Goal: Task Accomplishment & Management: Complete application form

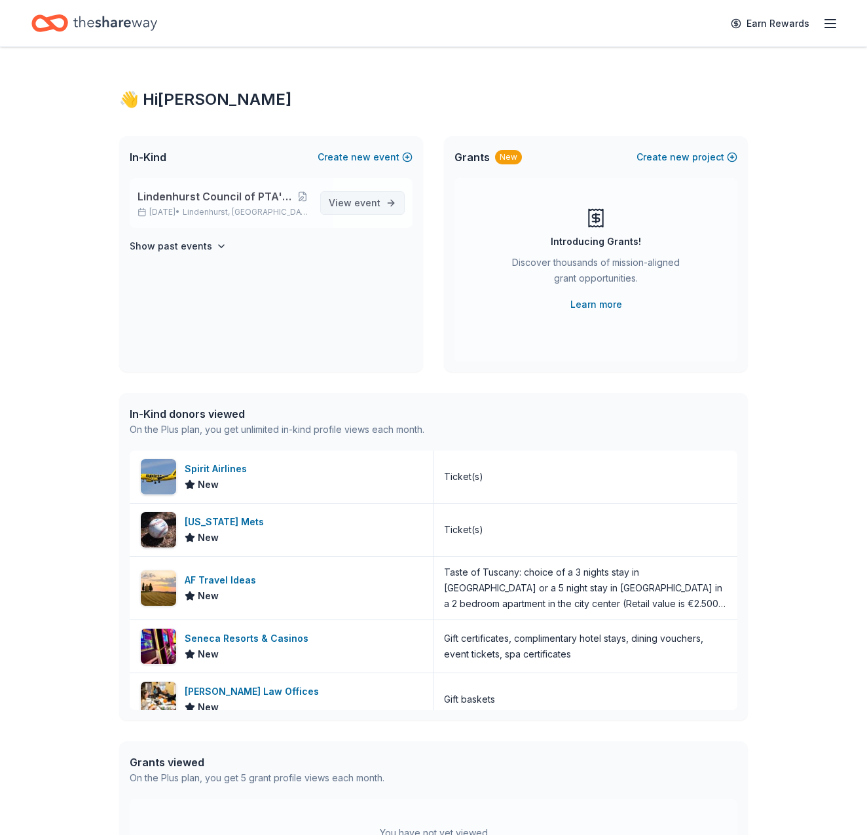
click at [347, 207] on span "View event" at bounding box center [355, 203] width 52 height 16
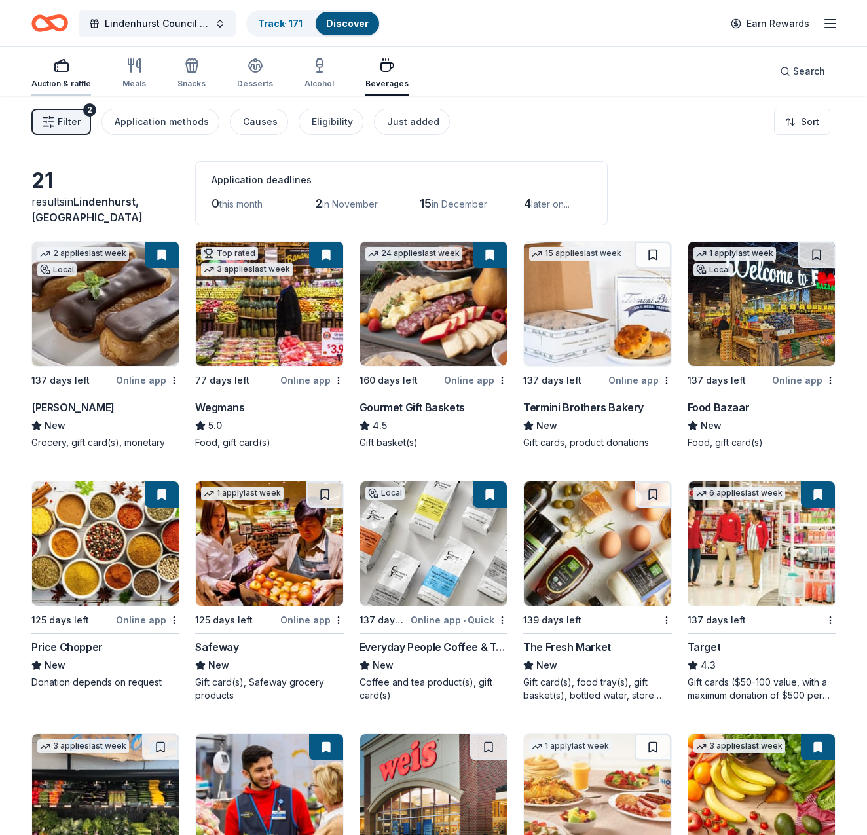
click at [62, 77] on div "Auction & raffle" at bounding box center [61, 73] width 60 height 31
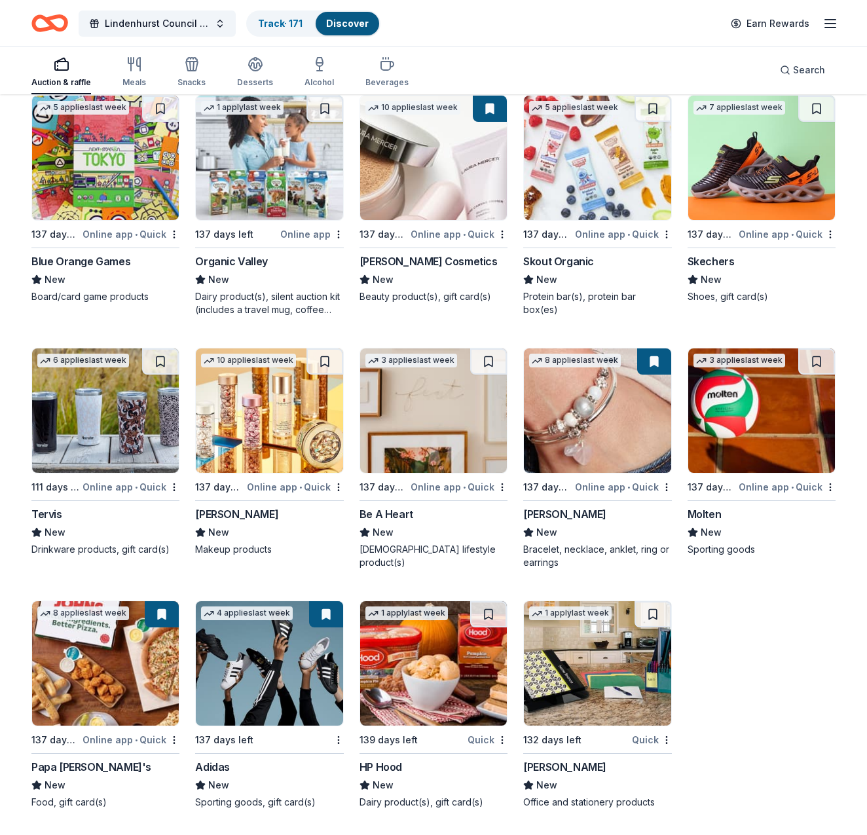
scroll to position [11932, 0]
click at [607, 674] on img at bounding box center [597, 663] width 147 height 124
click at [764, 406] on img at bounding box center [761, 410] width 147 height 124
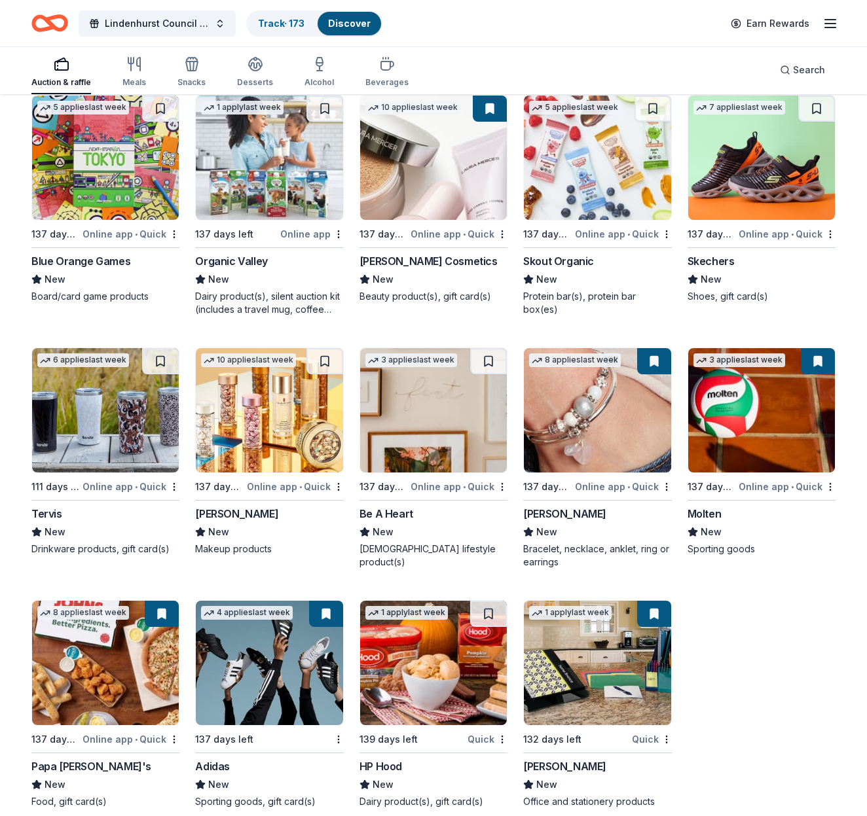
click at [266, 419] on img at bounding box center [269, 410] width 147 height 124
click at [90, 447] on img at bounding box center [105, 410] width 147 height 124
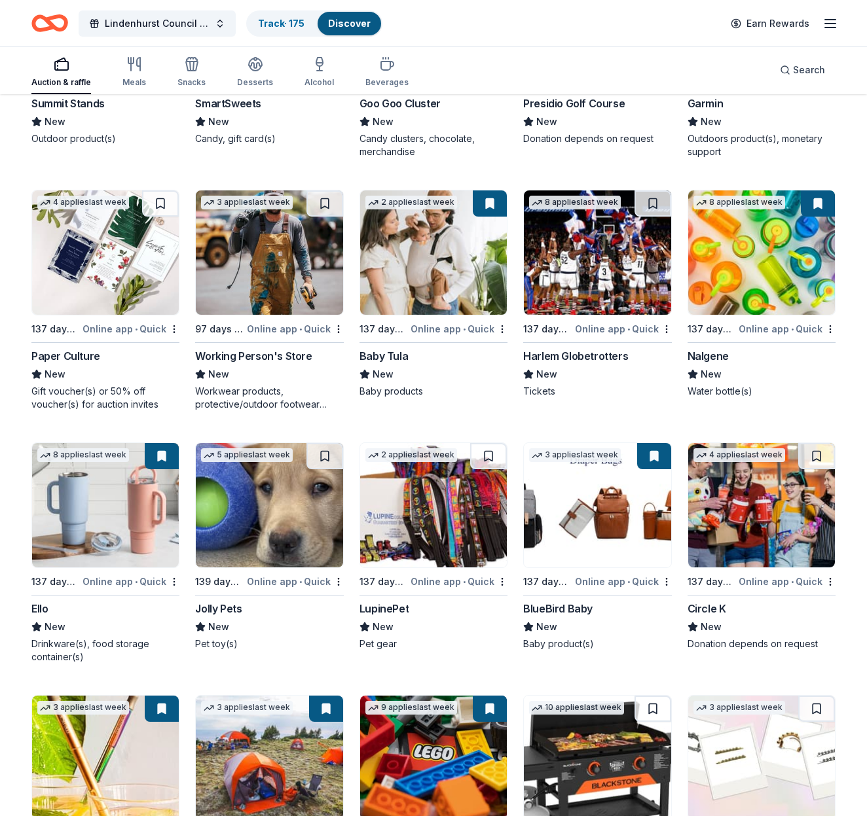
scroll to position [10825, 0]
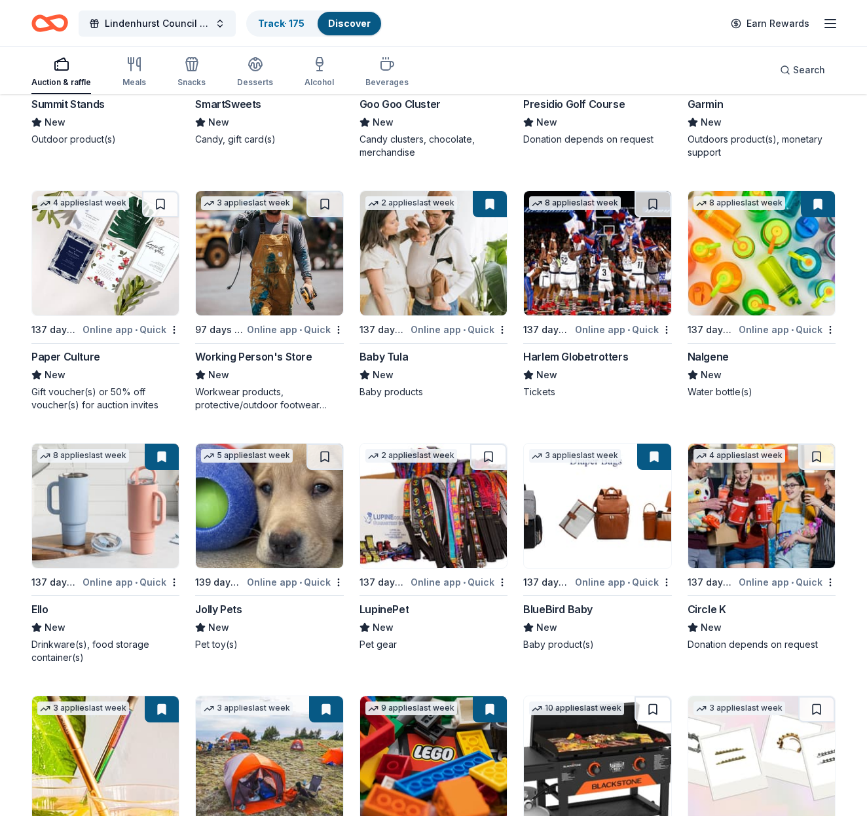
click at [578, 267] on img at bounding box center [597, 253] width 147 height 124
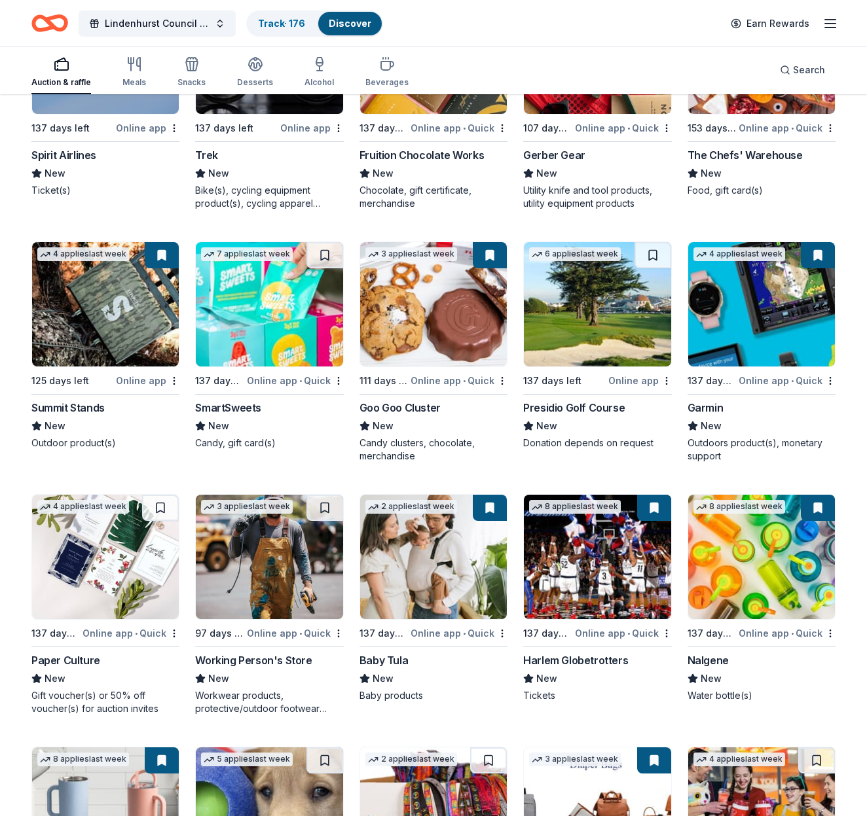
scroll to position [10524, 0]
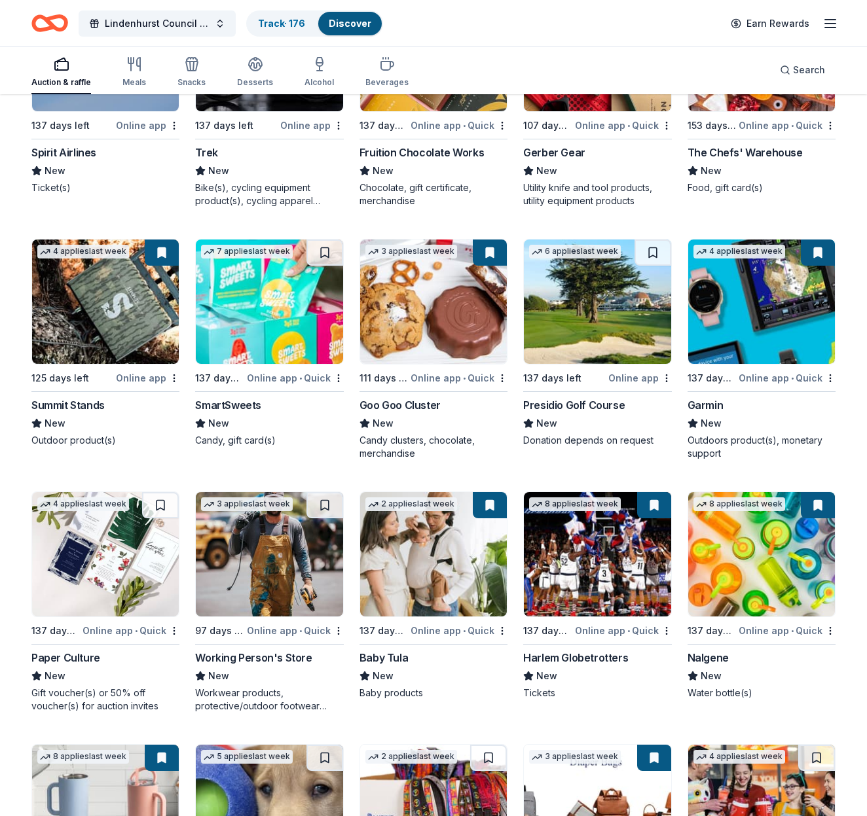
click at [597, 317] on img at bounding box center [597, 302] width 147 height 124
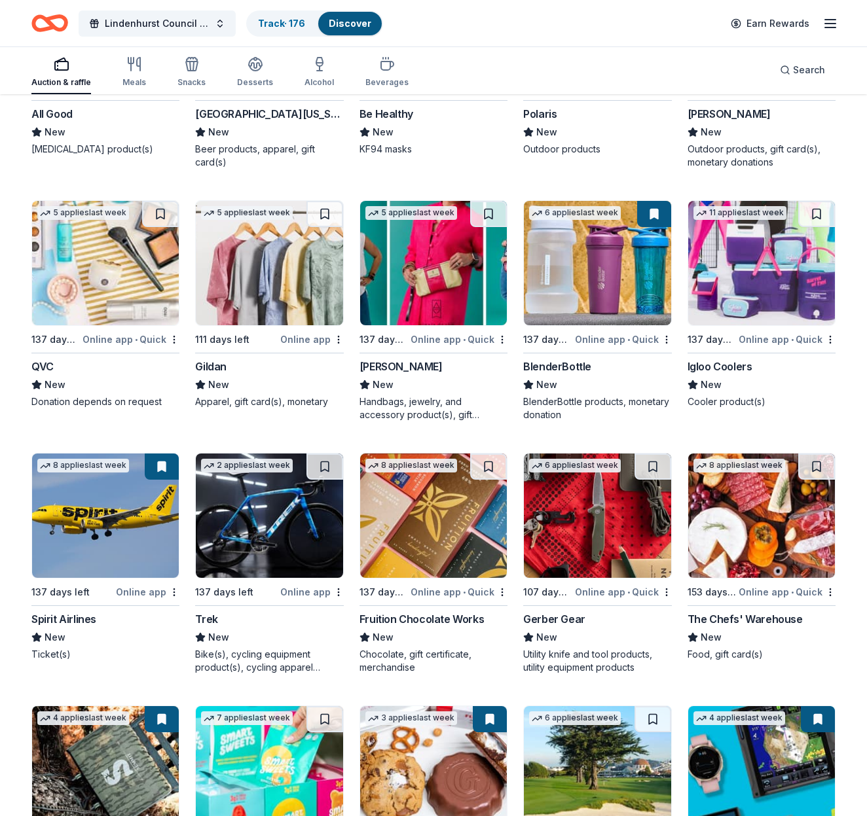
scroll to position [10055, 0]
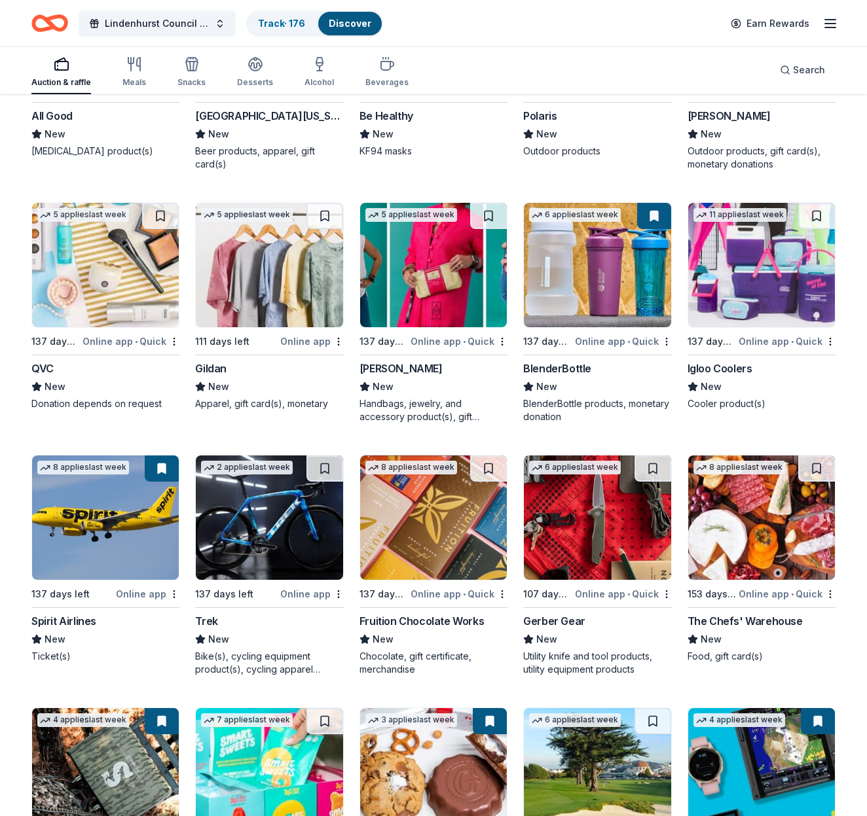
click at [104, 279] on img at bounding box center [105, 265] width 147 height 124
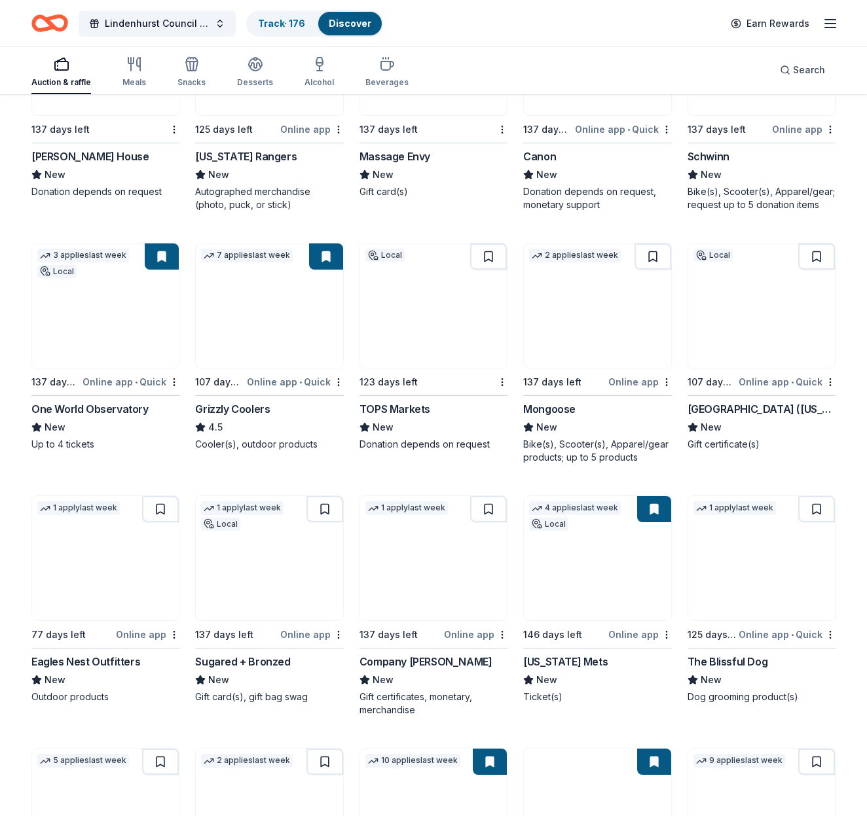
scroll to position [9003, 0]
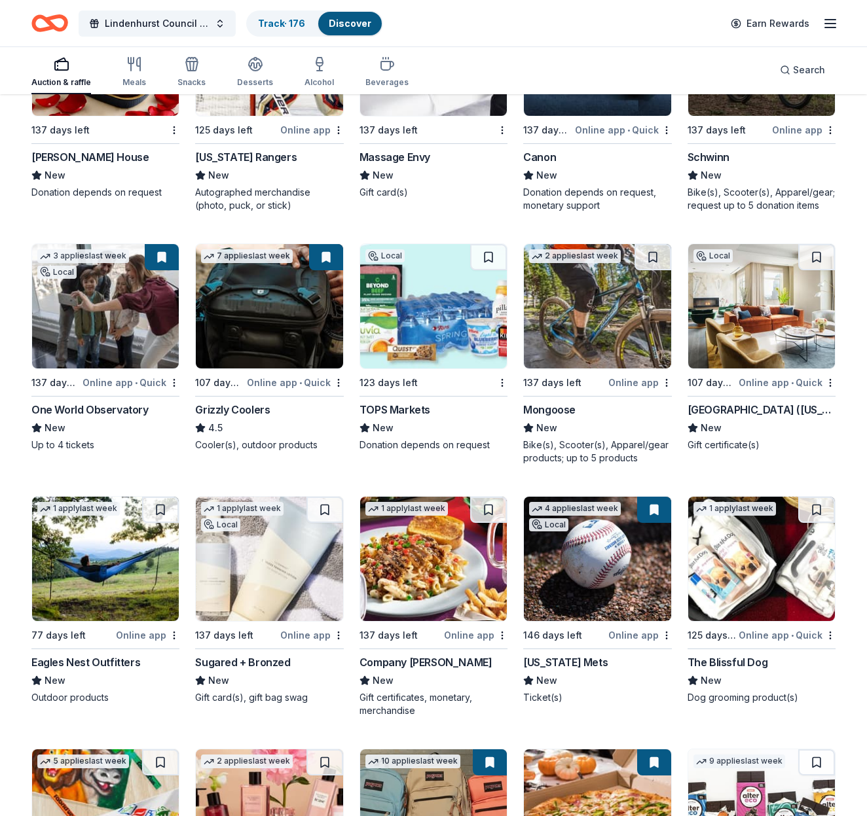
click at [760, 312] on img at bounding box center [761, 306] width 147 height 124
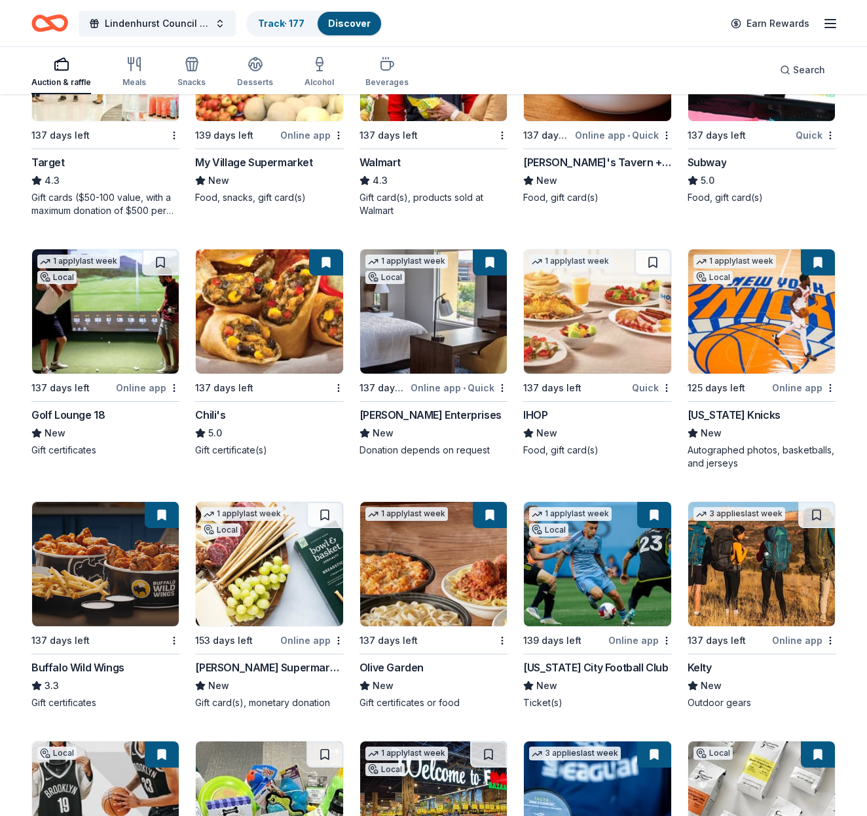
scroll to position [7504, 0]
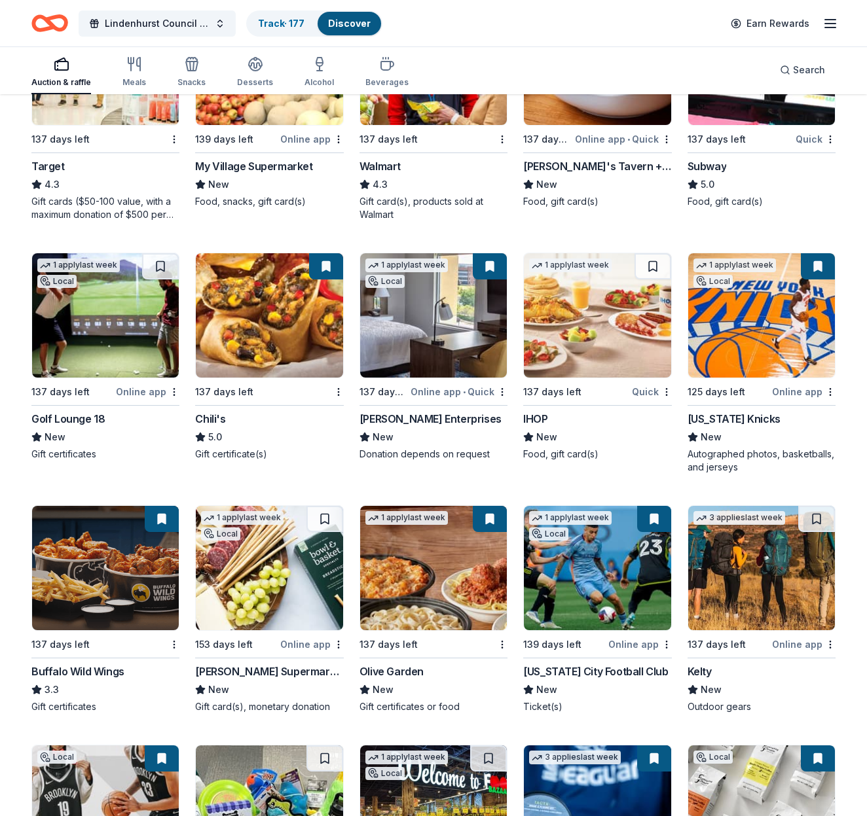
click at [122, 335] on img at bounding box center [105, 315] width 147 height 124
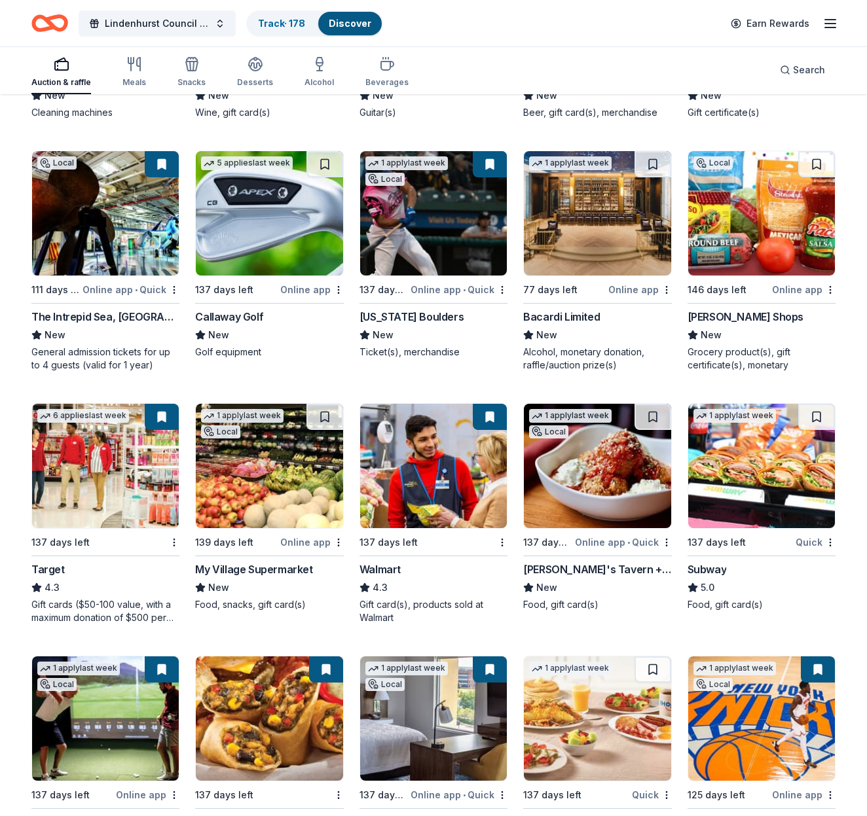
scroll to position [7100, 0]
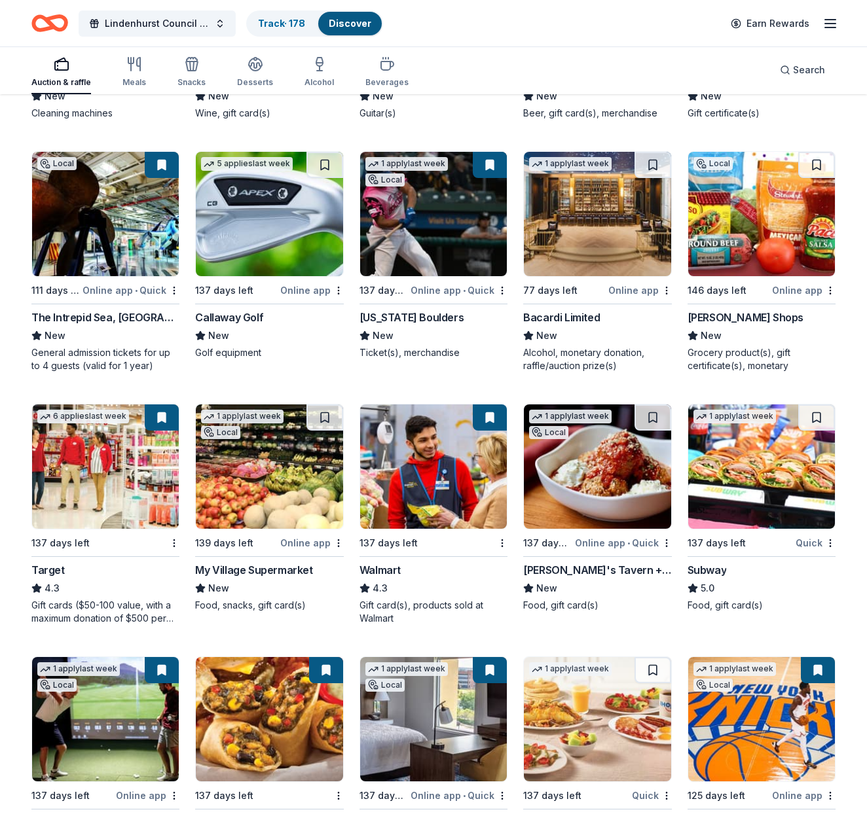
click at [264, 233] on img at bounding box center [269, 214] width 147 height 124
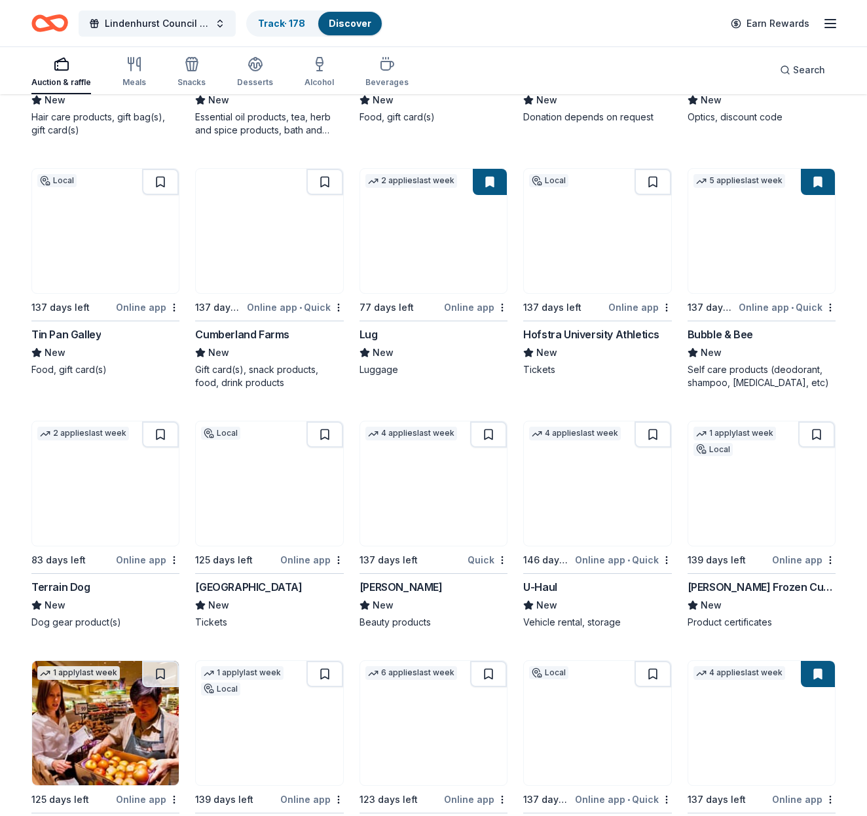
scroll to position [5844, 0]
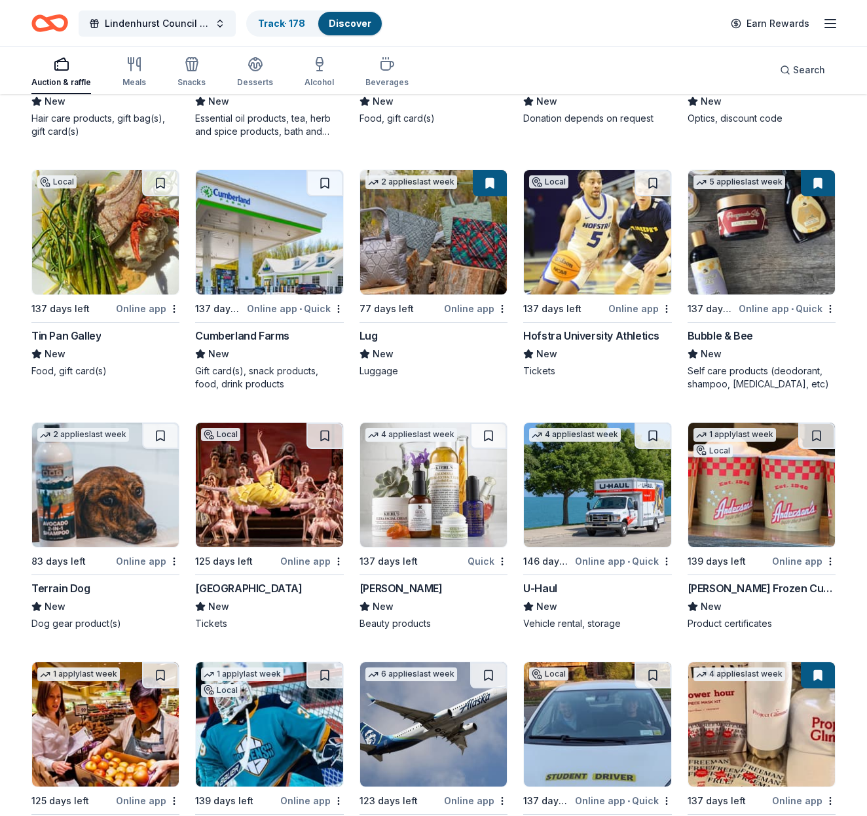
click at [604, 246] on img at bounding box center [597, 232] width 147 height 124
click at [267, 23] on link "Track · 178" at bounding box center [281, 23] width 47 height 11
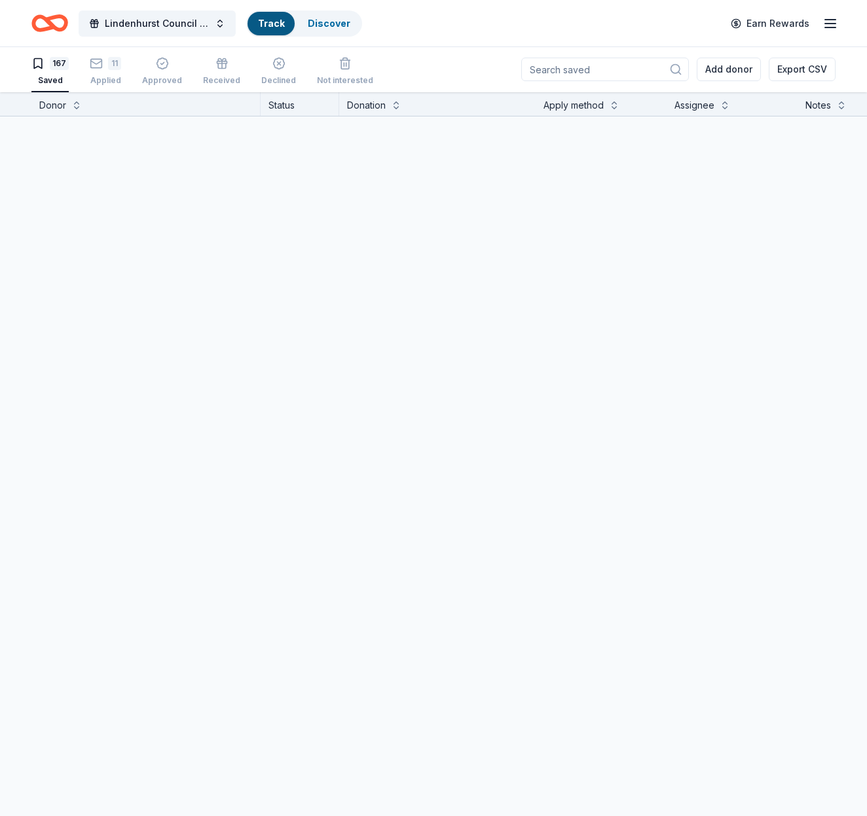
scroll to position [1, 0]
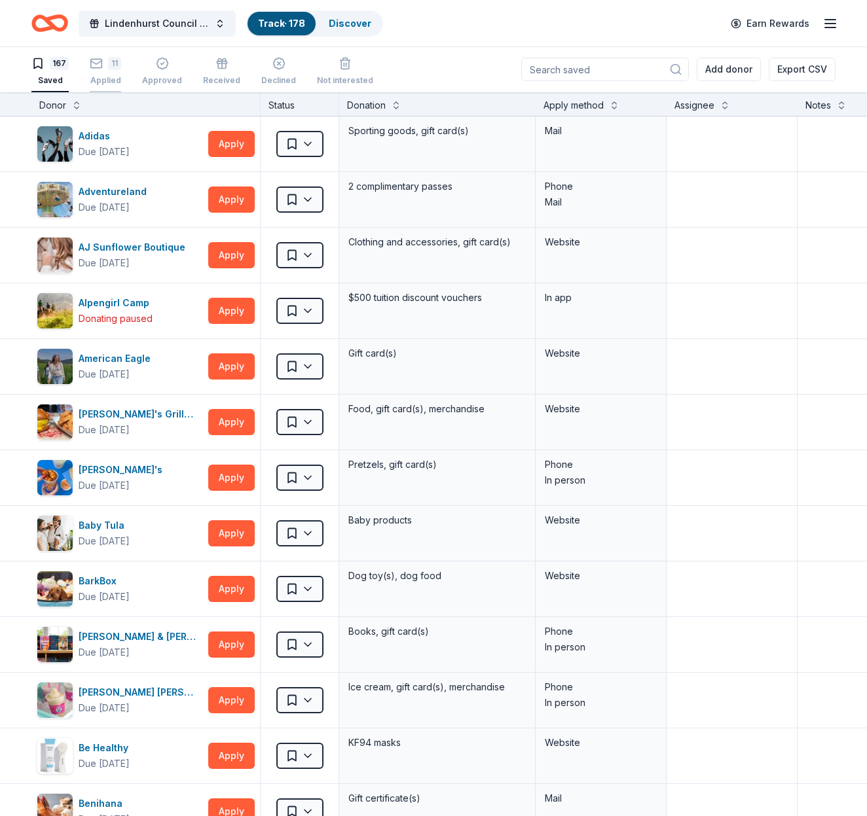
click at [102, 62] on div "11" at bounding box center [105, 63] width 31 height 13
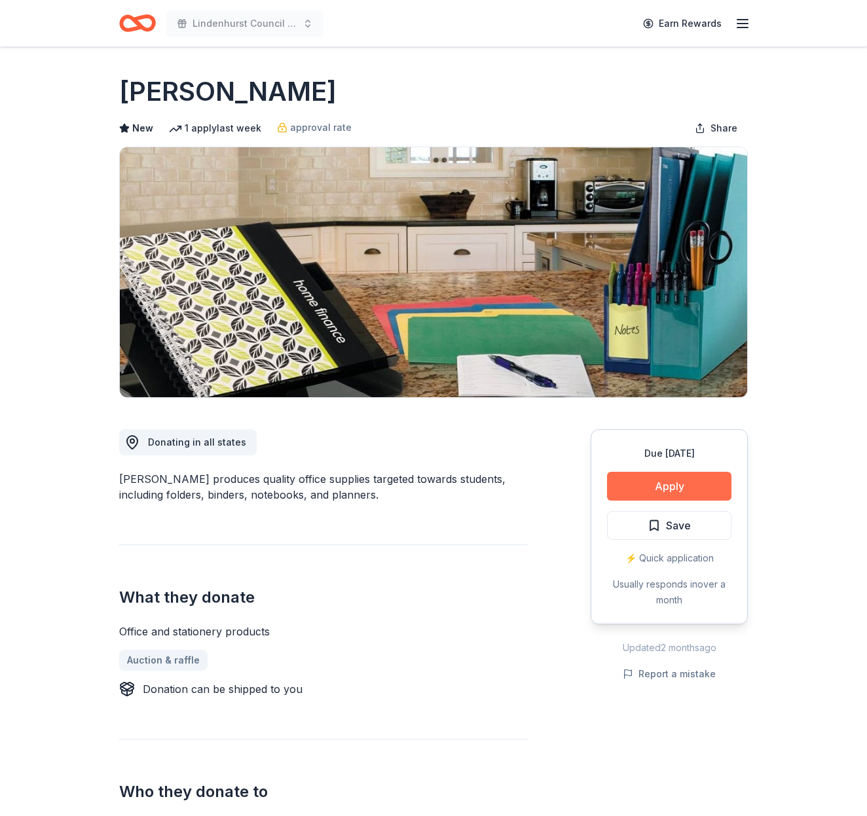
click at [678, 478] on button "Apply" at bounding box center [669, 486] width 124 height 29
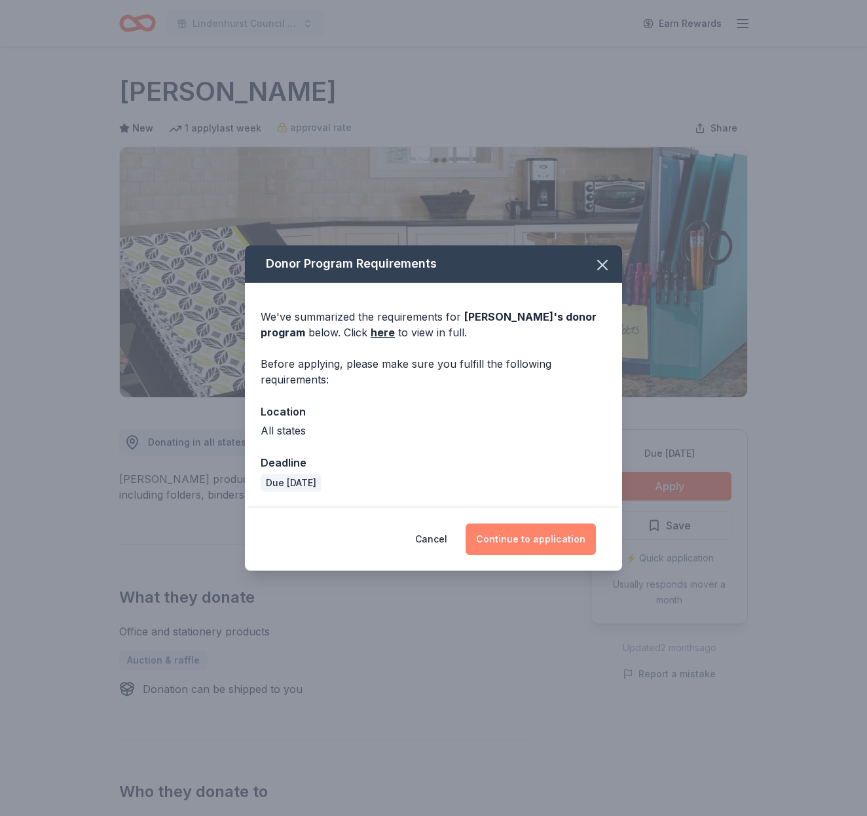
click at [537, 536] on button "Continue to application" at bounding box center [530, 539] width 130 height 31
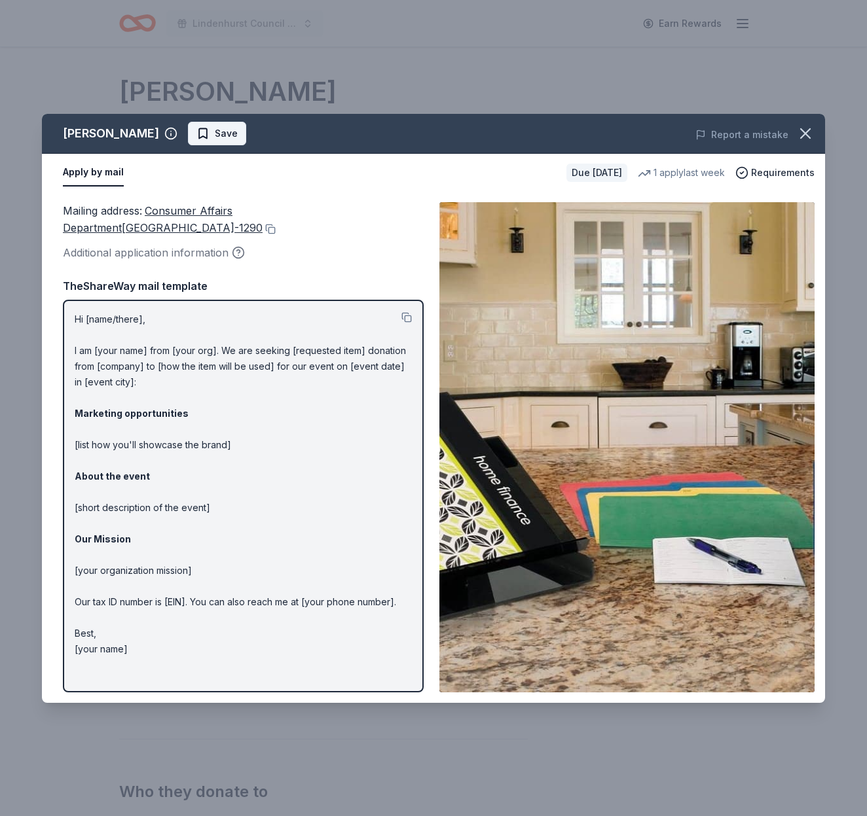
click at [196, 132] on span "Save" at bounding box center [216, 134] width 41 height 16
click at [140, 132] on html "Lindenhurst Council of PTA's "Bright Futures" Fundraiser Earn Rewards Due in 13…" at bounding box center [433, 408] width 867 height 816
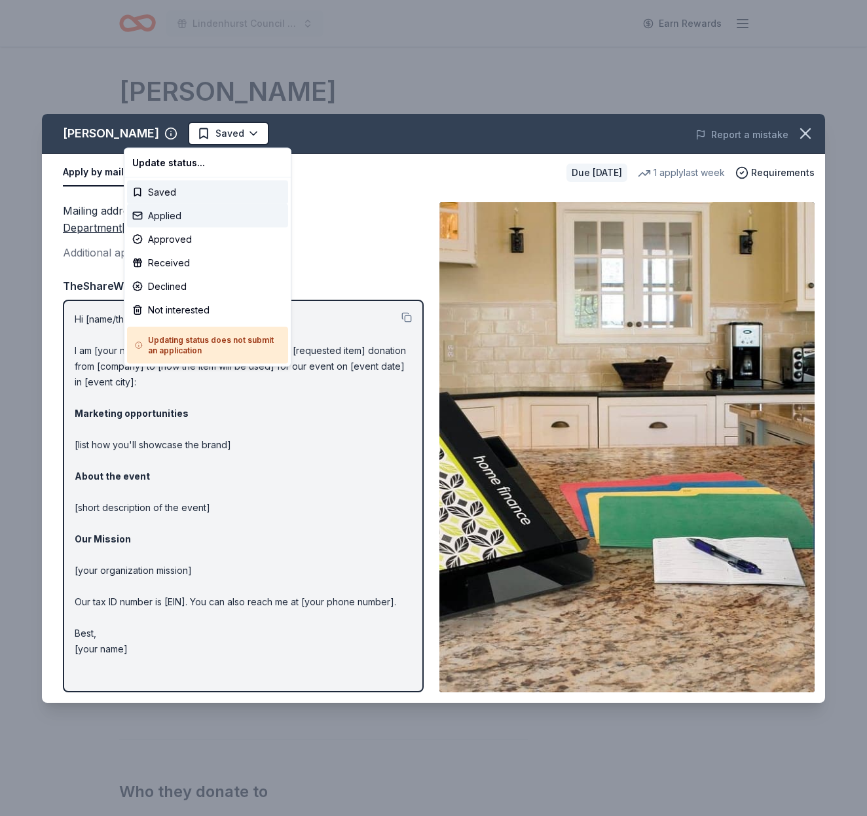
click at [168, 217] on div "Applied" at bounding box center [207, 216] width 161 height 24
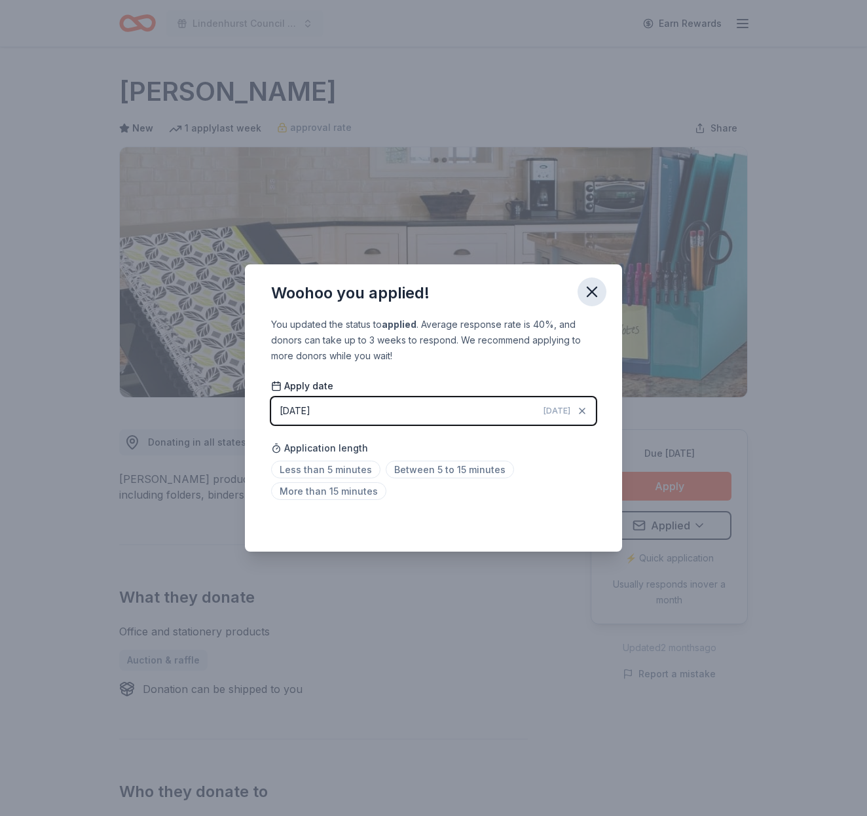
click at [590, 289] on icon "button" at bounding box center [591, 291] width 9 height 9
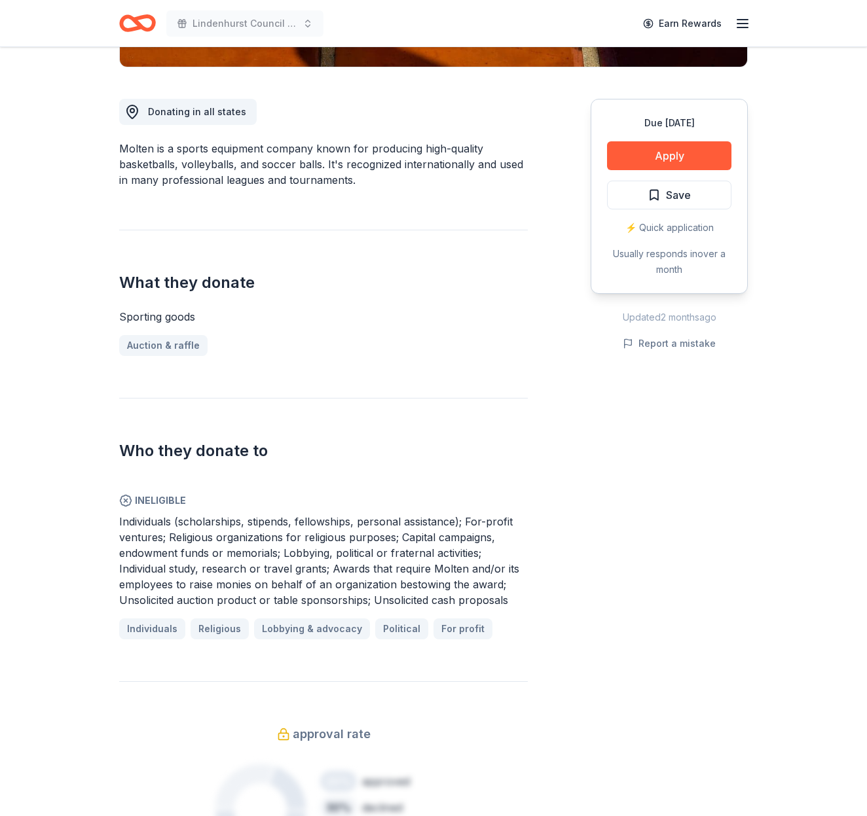
scroll to position [329, 0]
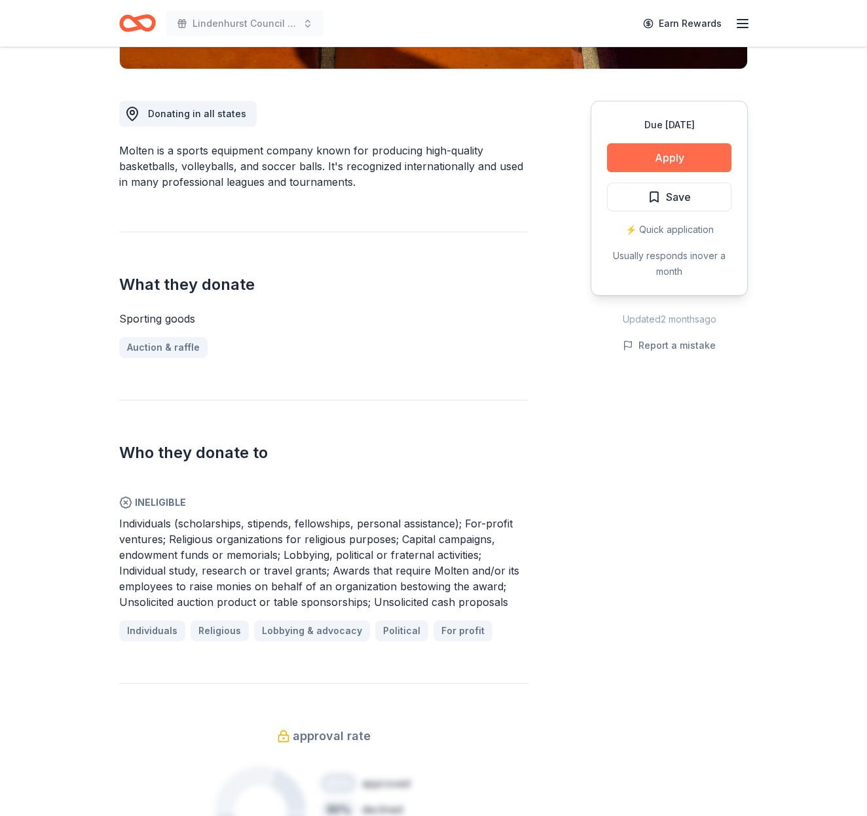
click at [691, 155] on button "Apply" at bounding box center [669, 157] width 124 height 29
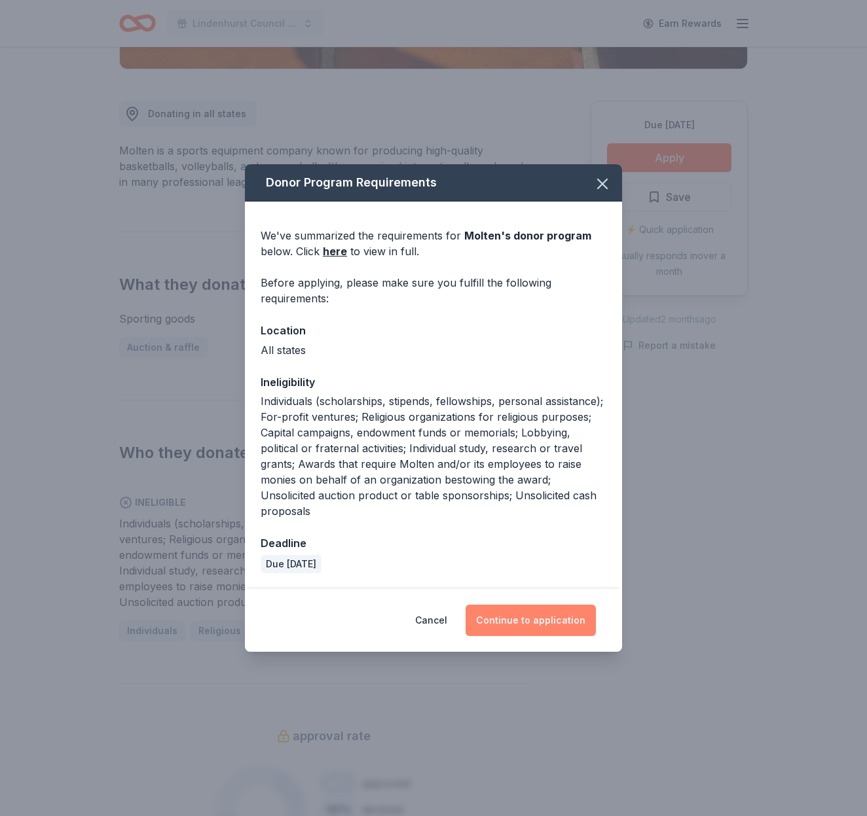
click at [522, 606] on button "Continue to application" at bounding box center [530, 620] width 130 height 31
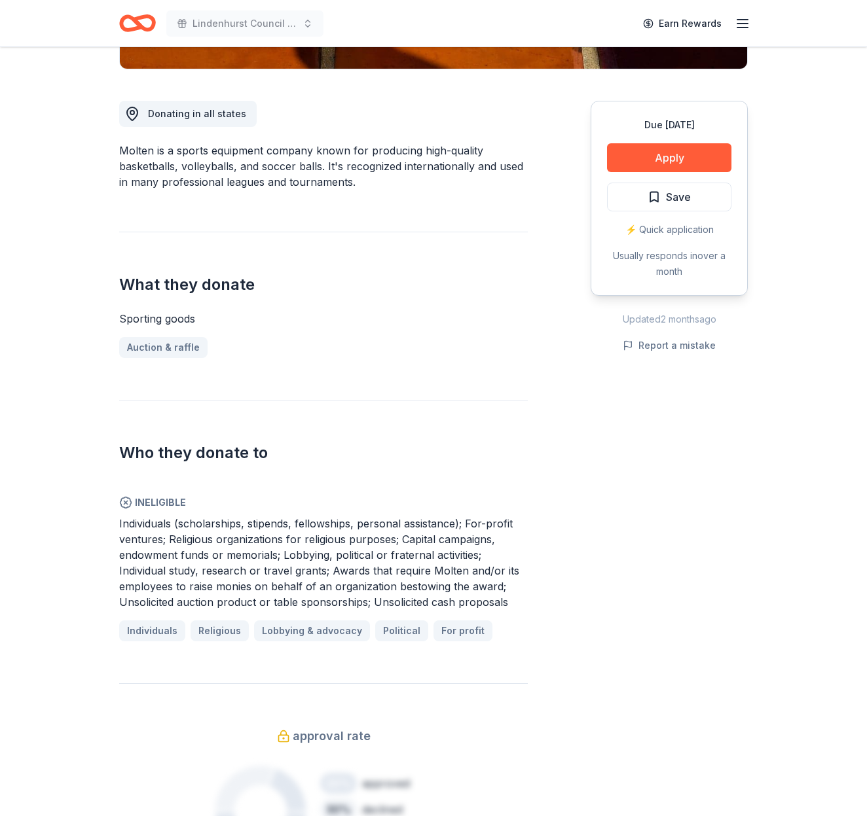
scroll to position [331, 0]
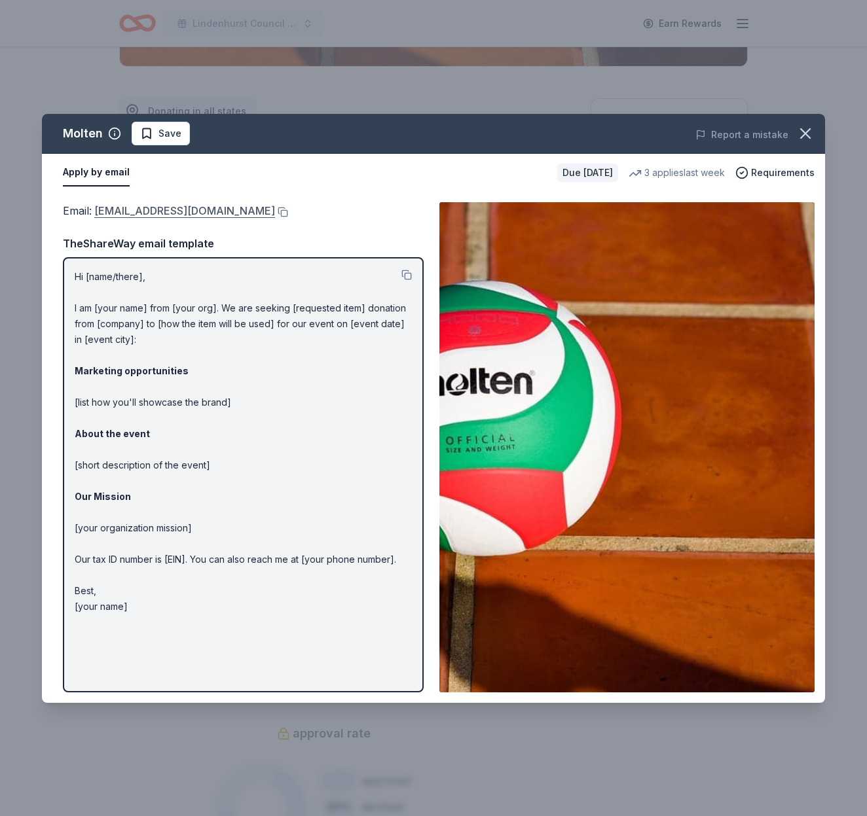
click at [194, 211] on link "[EMAIL_ADDRESS][DOMAIN_NAME]" at bounding box center [184, 210] width 181 height 17
click at [811, 133] on icon "button" at bounding box center [805, 133] width 18 height 18
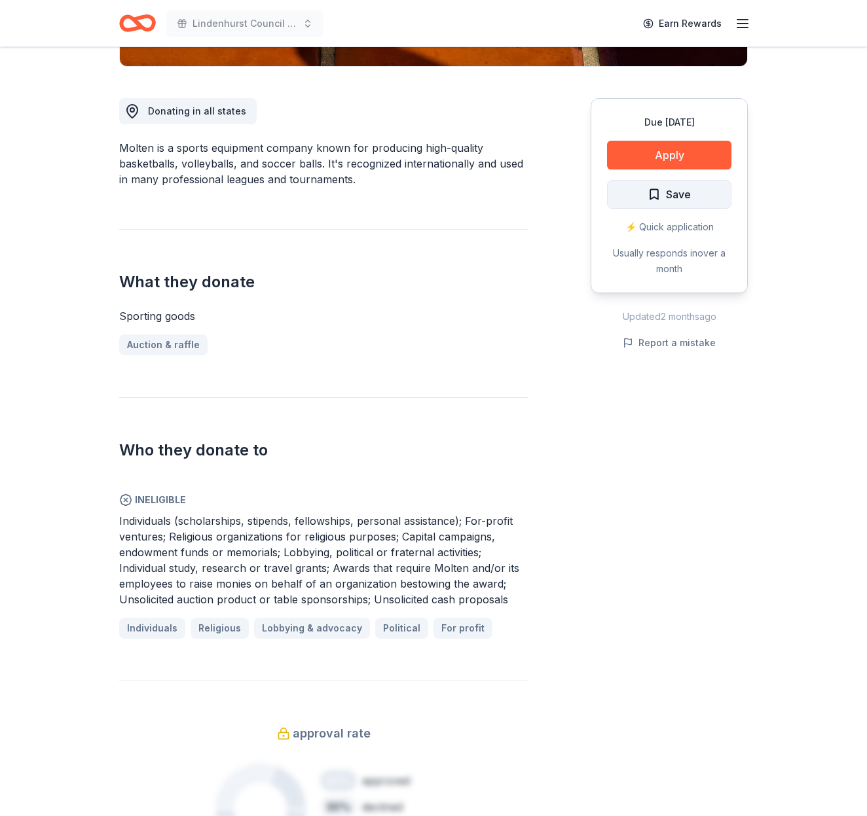
click at [659, 191] on span "Save" at bounding box center [668, 194] width 43 height 17
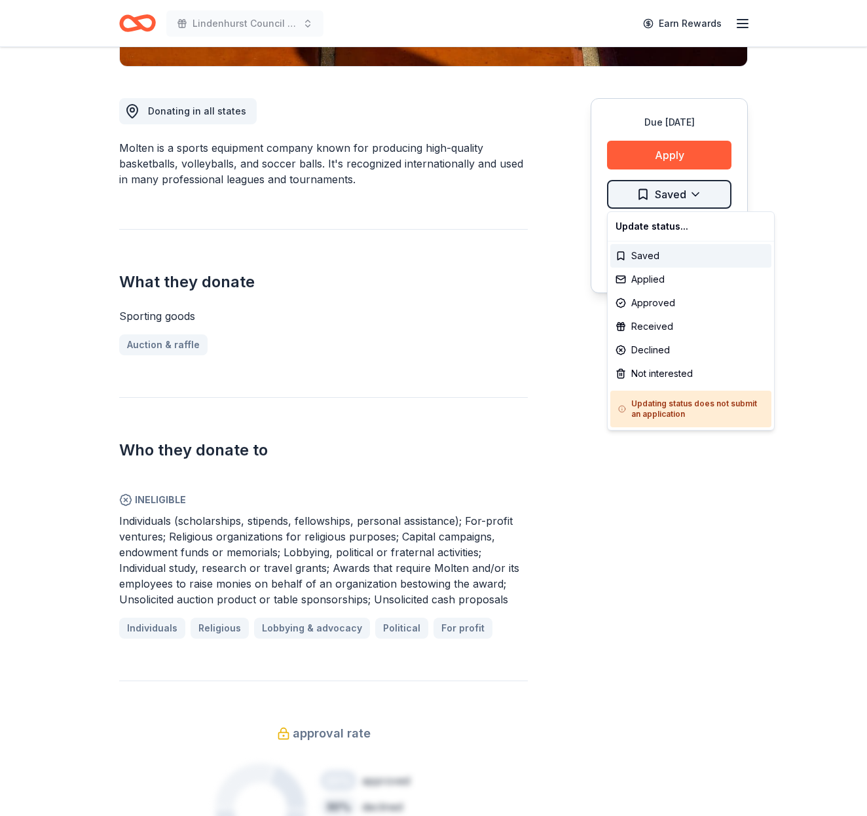
click at [653, 191] on html "Lindenhurst Council of PTA's "Bright Futures" Fundraiser Earn Rewards Due in 13…" at bounding box center [433, 77] width 867 height 816
click at [653, 274] on div "Applied" at bounding box center [690, 280] width 161 height 24
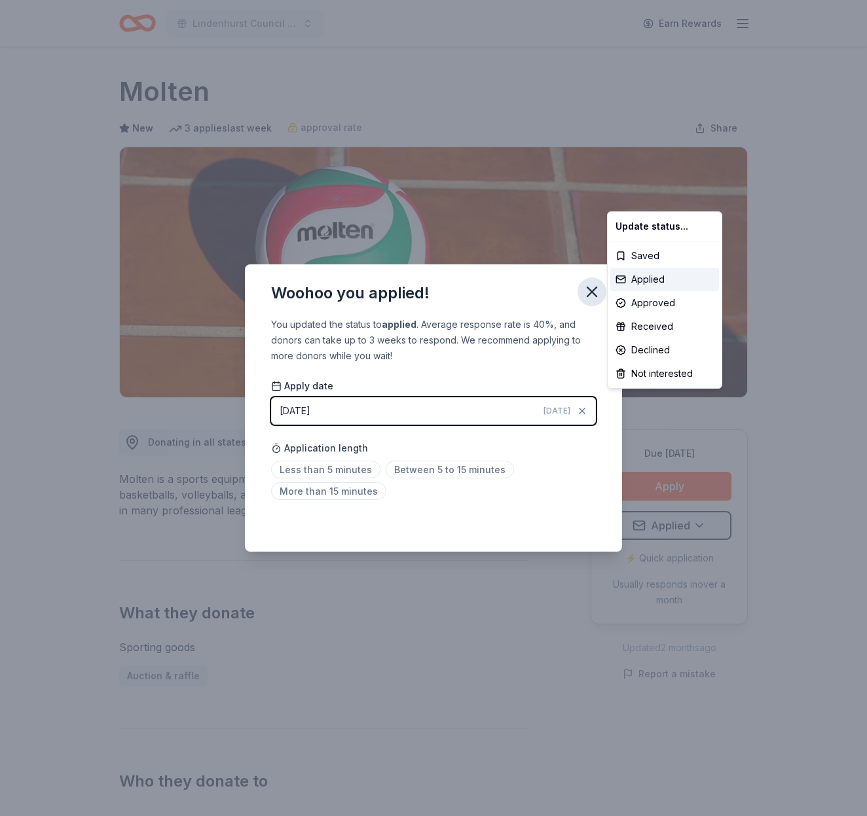
click at [591, 287] on html "Lindenhurst Council of PTA's "Bright Futures" Fundraiser Earn Rewards Due in 13…" at bounding box center [433, 408] width 867 height 816
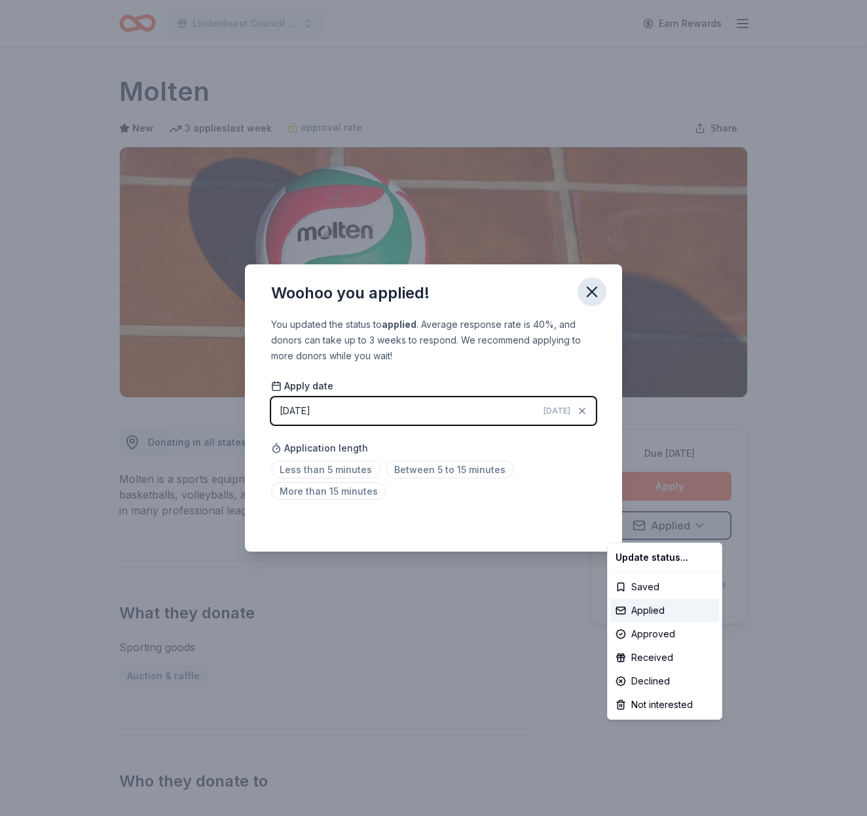
scroll to position [0, 0]
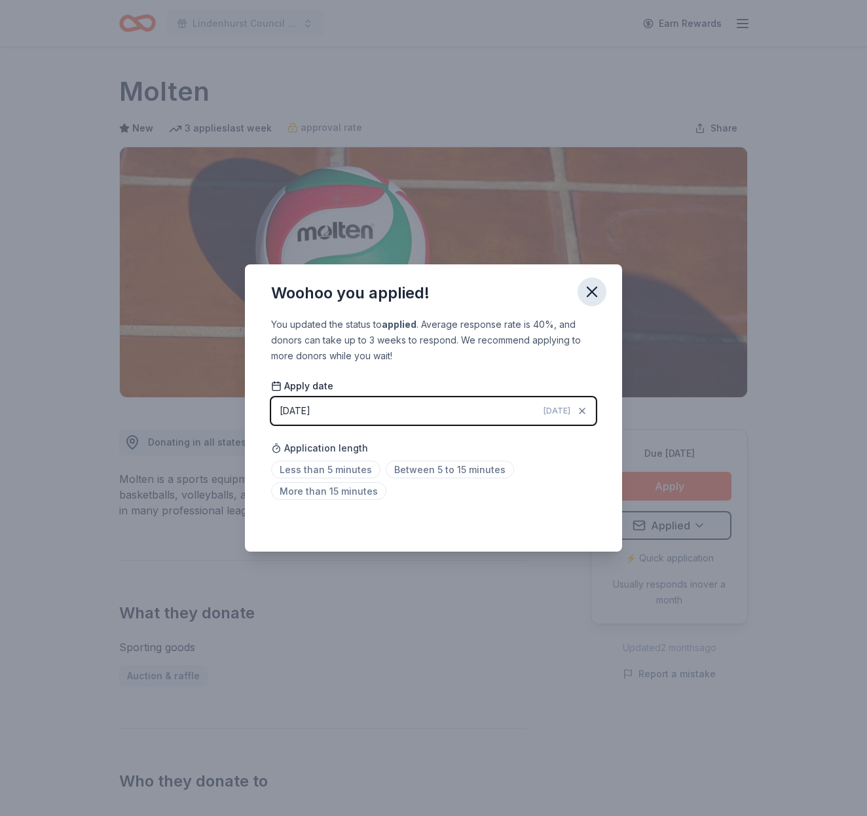
click at [591, 285] on icon "button" at bounding box center [592, 292] width 18 height 18
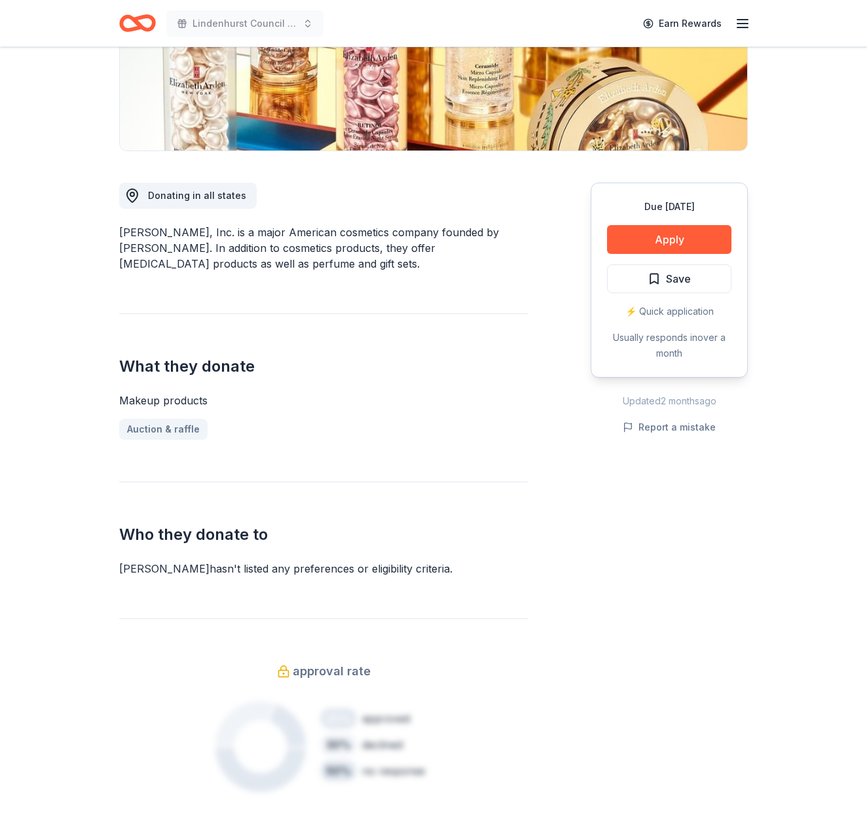
scroll to position [247, 0]
click at [699, 238] on button "Apply" at bounding box center [669, 239] width 124 height 29
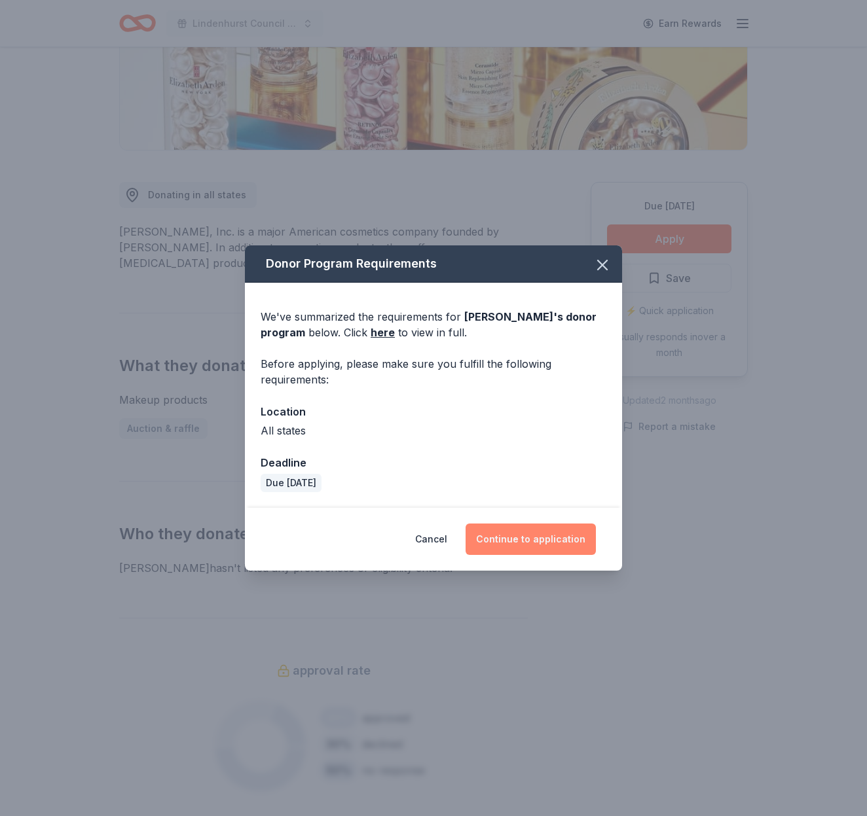
click at [504, 530] on button "Continue to application" at bounding box center [530, 539] width 130 height 31
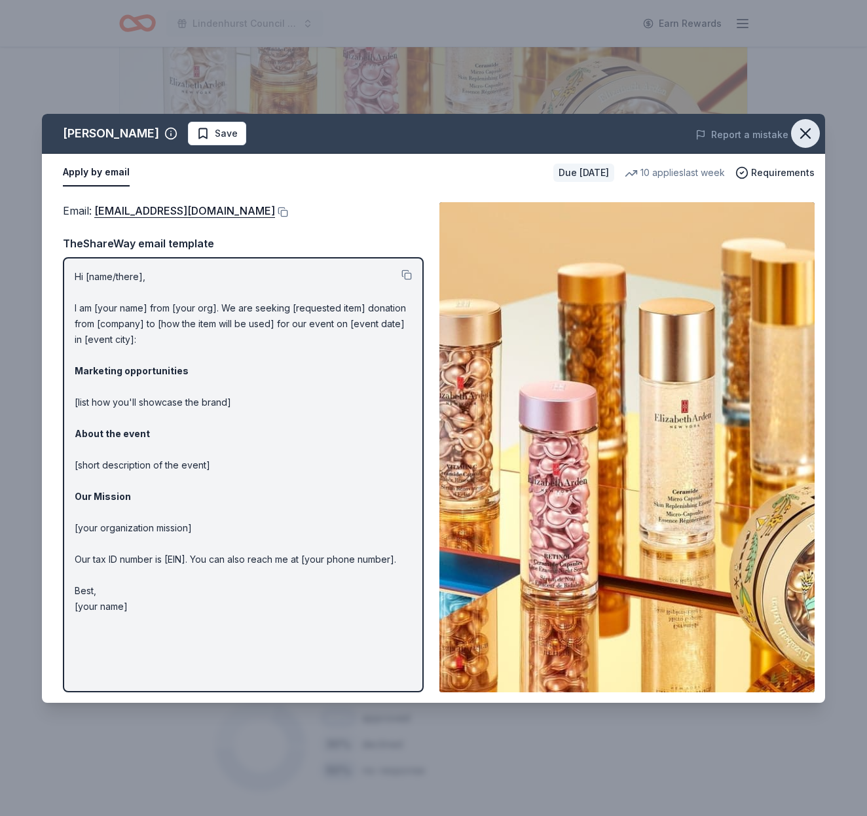
click at [807, 132] on icon "button" at bounding box center [805, 133] width 9 height 9
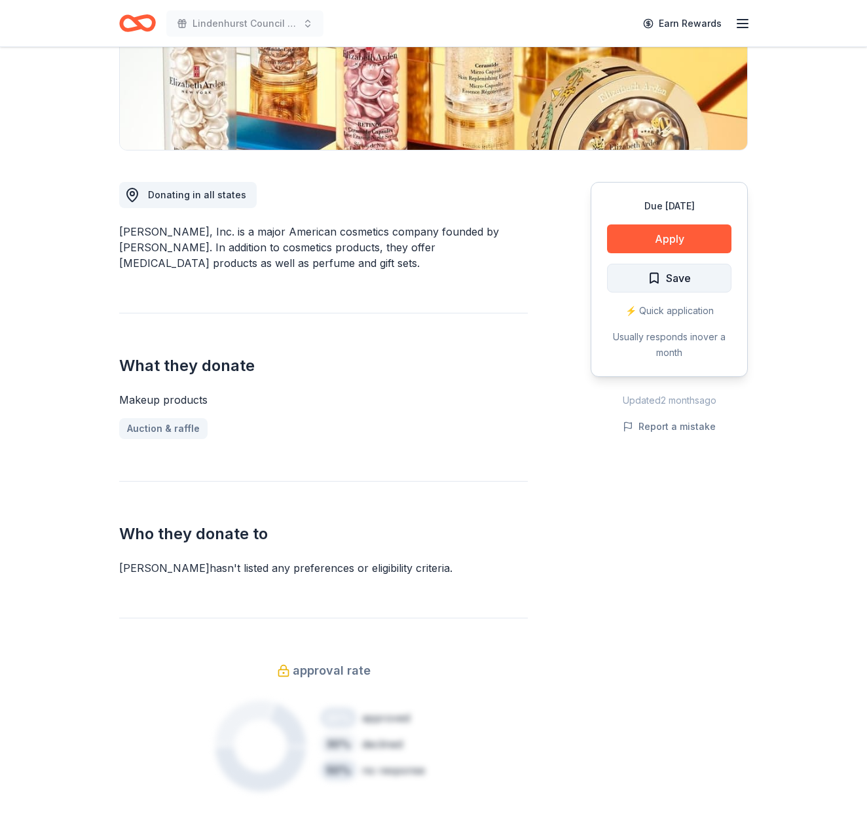
click at [694, 282] on button "Save" at bounding box center [669, 278] width 124 height 29
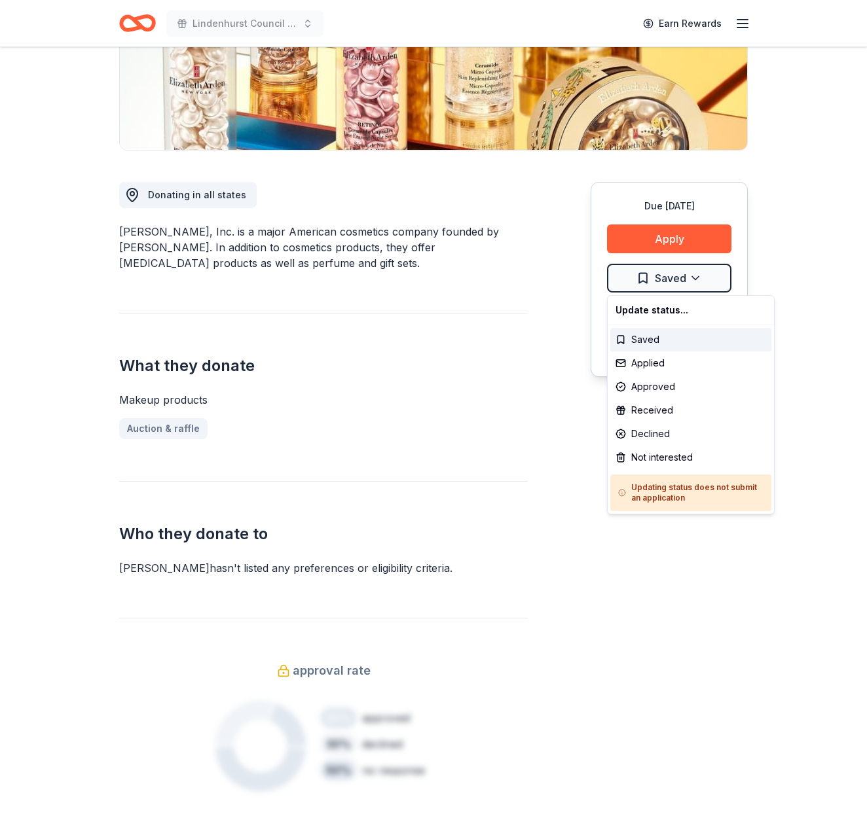
click at [693, 282] on html "Lindenhurst Council of PTA's "Bright Futures" Fundraiser Earn Rewards Due in 13…" at bounding box center [433, 161] width 867 height 816
click at [667, 358] on div "Applied" at bounding box center [690, 364] width 161 height 24
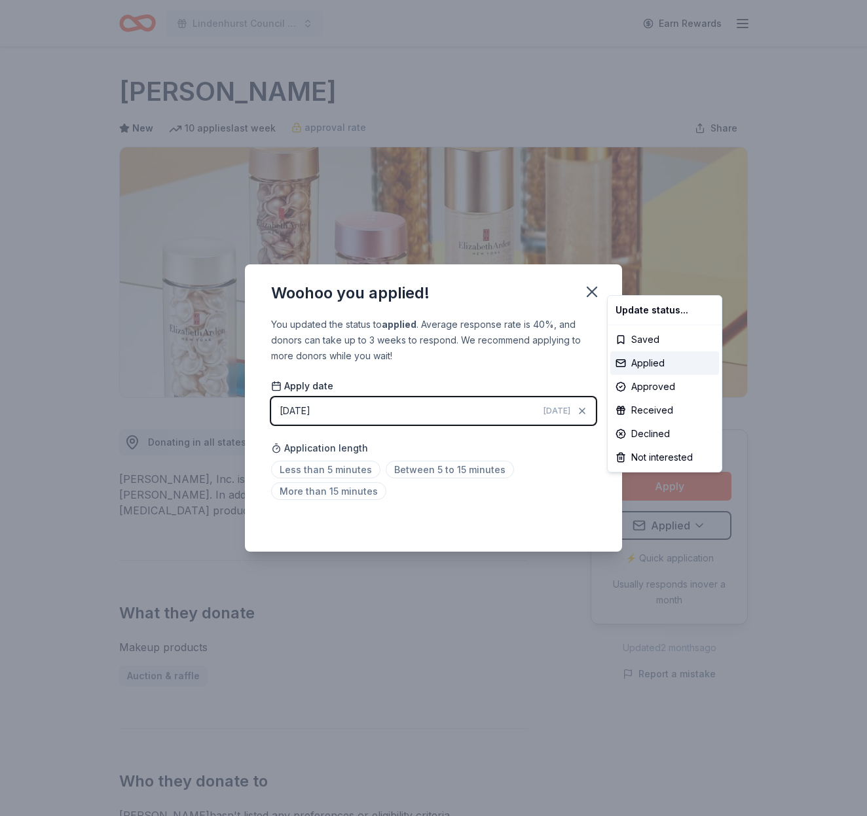
click at [582, 332] on html "Lindenhurst Council of PTA's "Bright Futures" Fundraiser Earn Rewards Due in 13…" at bounding box center [433, 408] width 867 height 816
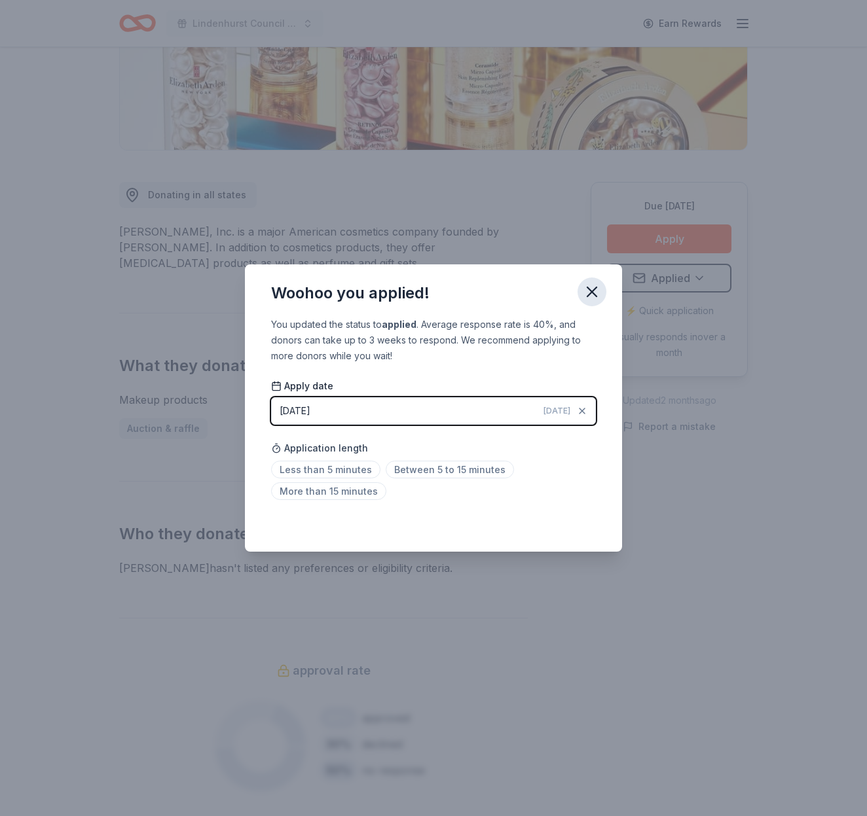
click at [587, 287] on icon "button" at bounding box center [591, 291] width 9 height 9
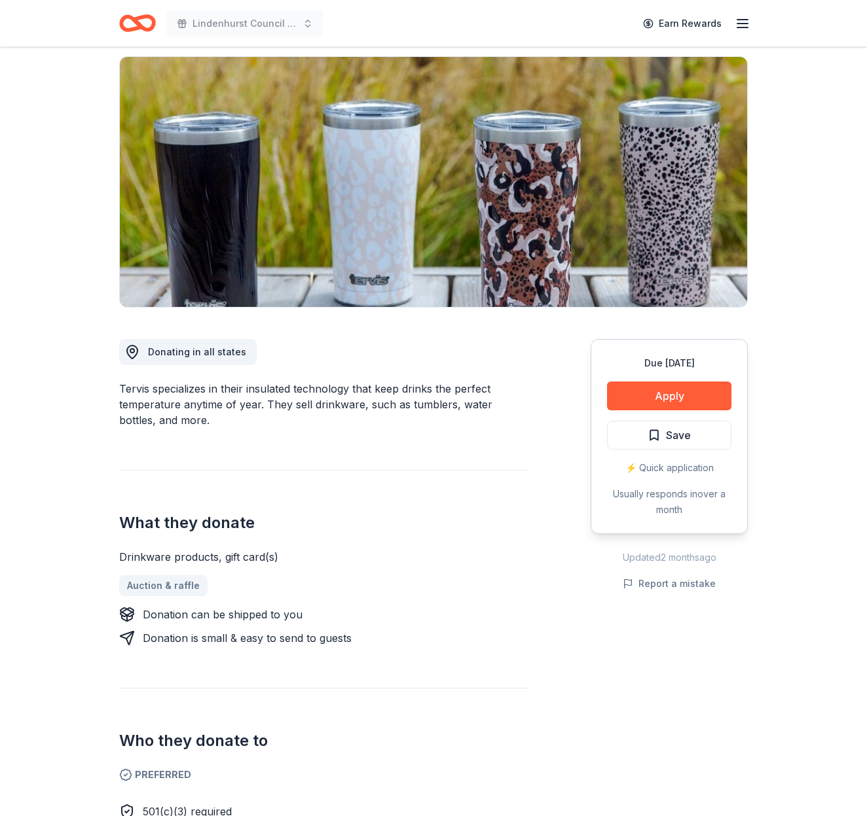
scroll to position [73, 0]
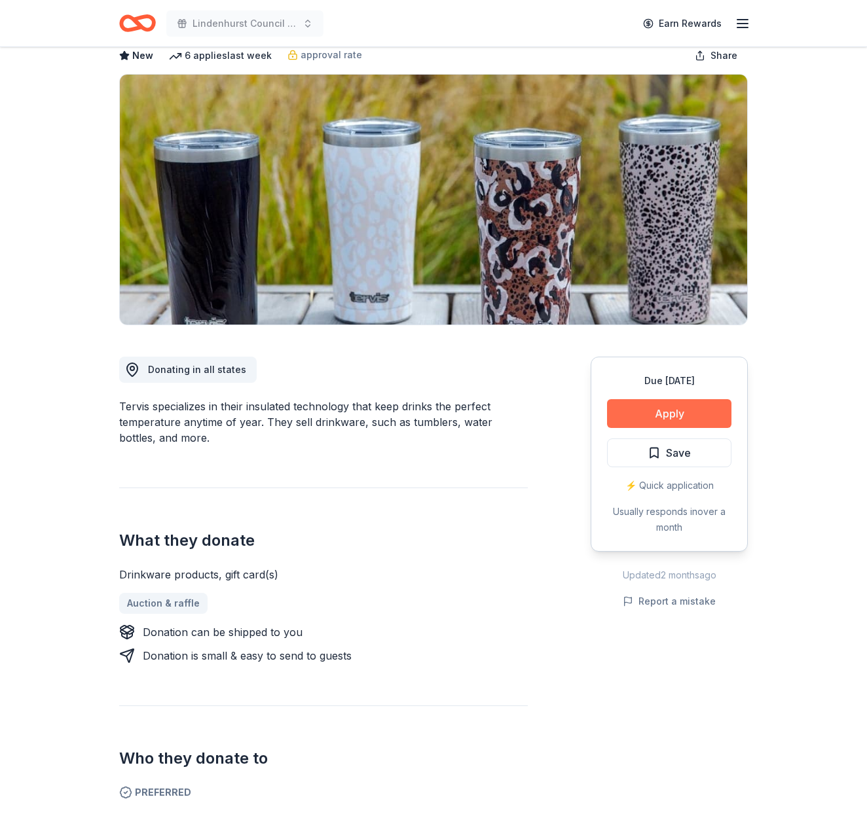
click at [680, 410] on button "Apply" at bounding box center [669, 413] width 124 height 29
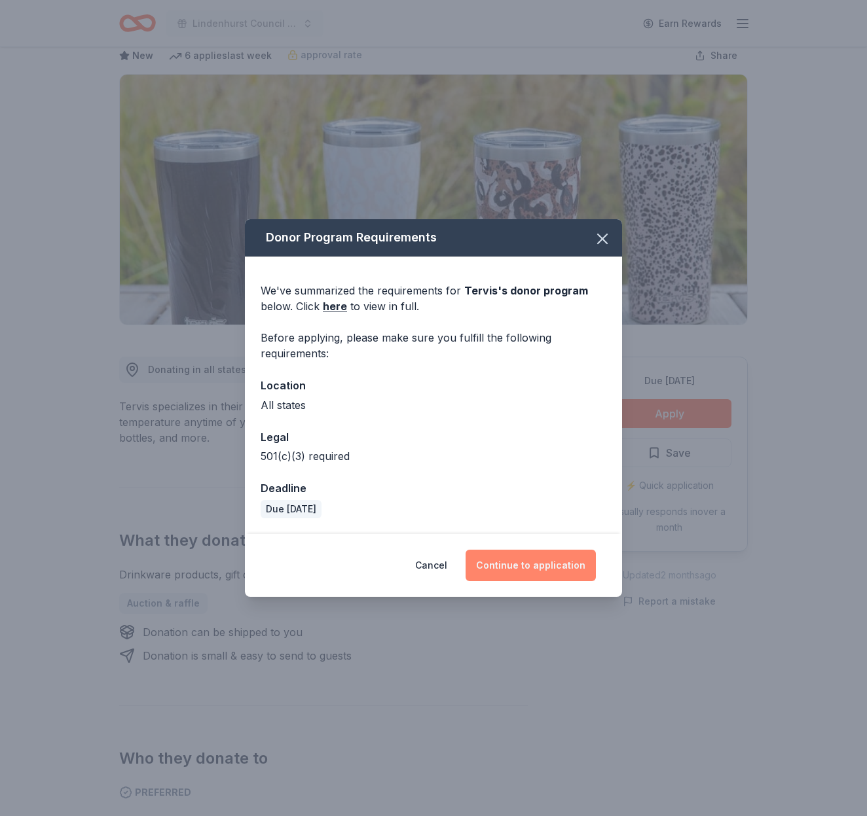
click at [566, 560] on button "Continue to application" at bounding box center [530, 565] width 130 height 31
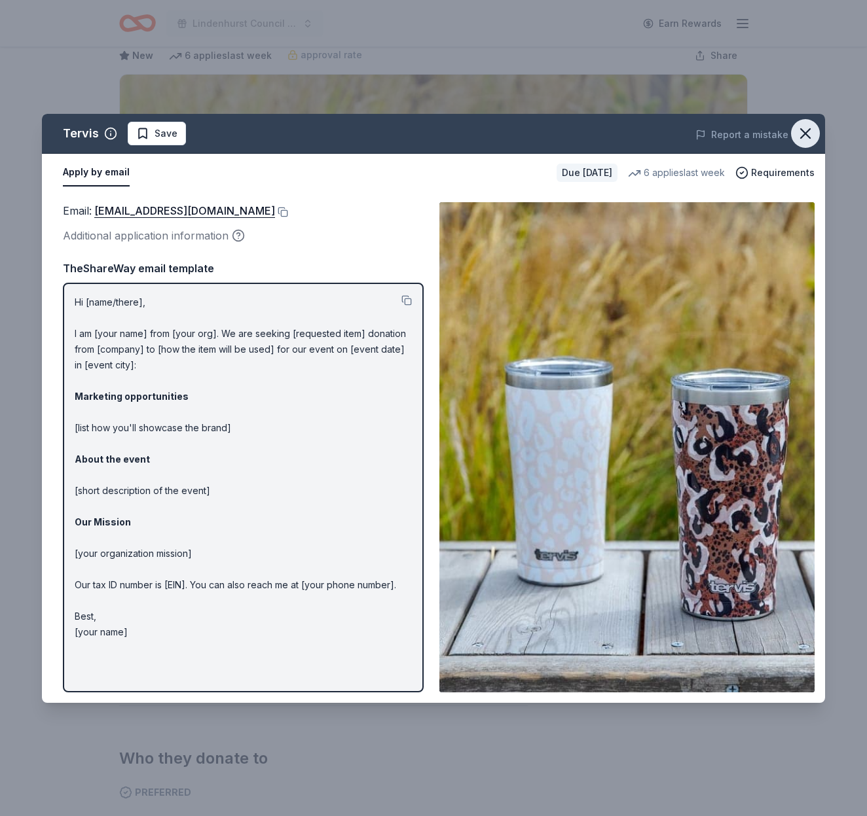
click at [805, 127] on icon "button" at bounding box center [805, 133] width 18 height 18
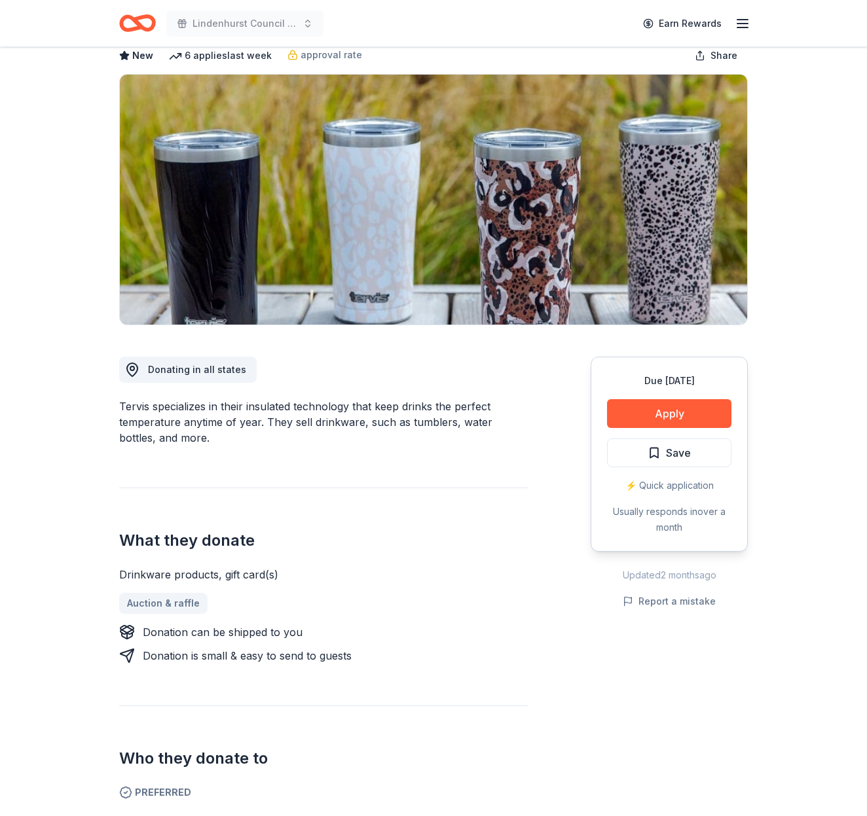
click at [691, 442] on button "Save" at bounding box center [669, 453] width 124 height 29
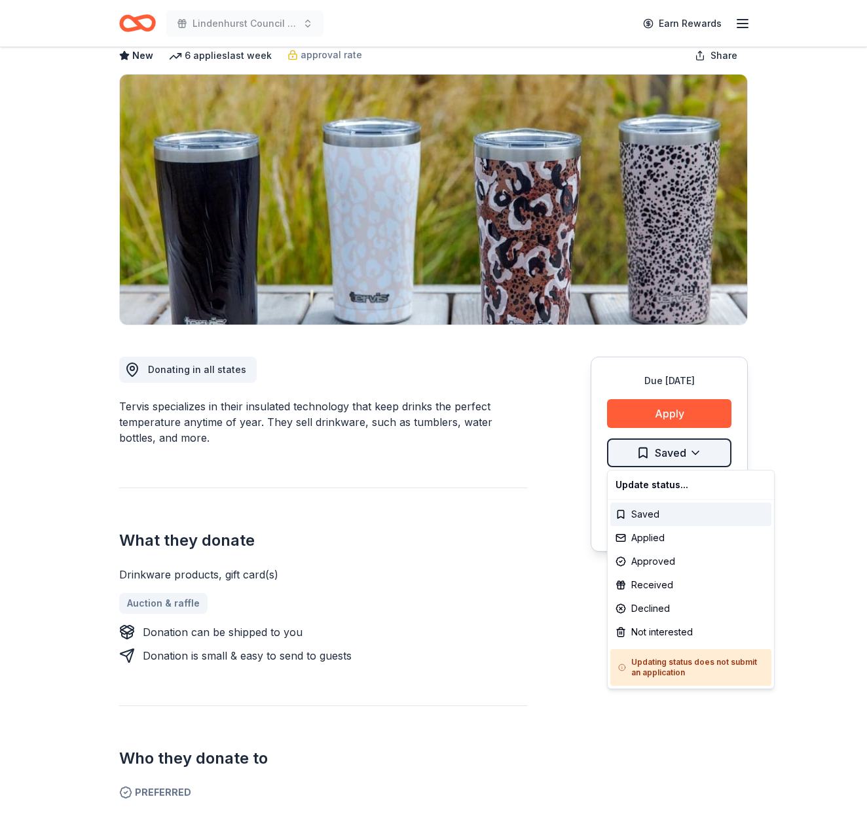
click at [678, 450] on html "Lindenhurst Council of PTA's "Bright Futures" Fundraiser Earn Rewards Due in 11…" at bounding box center [433, 335] width 867 height 816
click at [668, 530] on div "Applied" at bounding box center [690, 538] width 161 height 24
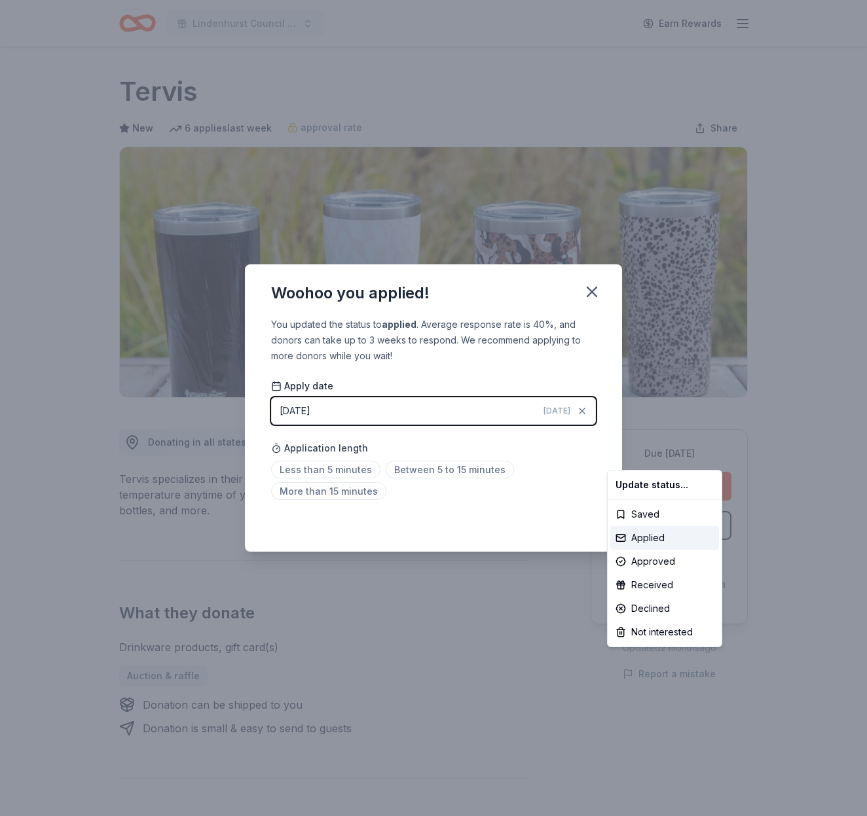
click at [592, 295] on html "Lindenhurst Council of PTA's "Bright Futures" Fundraiser Earn Rewards Due in 11…" at bounding box center [433, 408] width 867 height 816
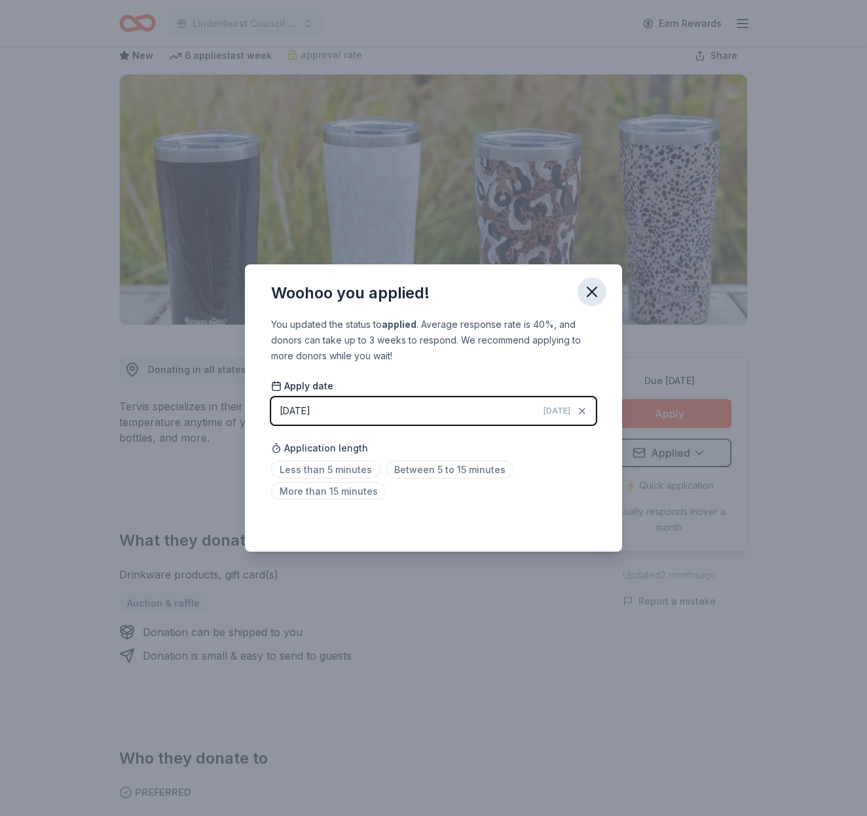
drag, startPoint x: 591, startPoint y: 283, endPoint x: 592, endPoint y: 290, distance: 7.3
click at [591, 283] on icon "button" at bounding box center [592, 292] width 18 height 18
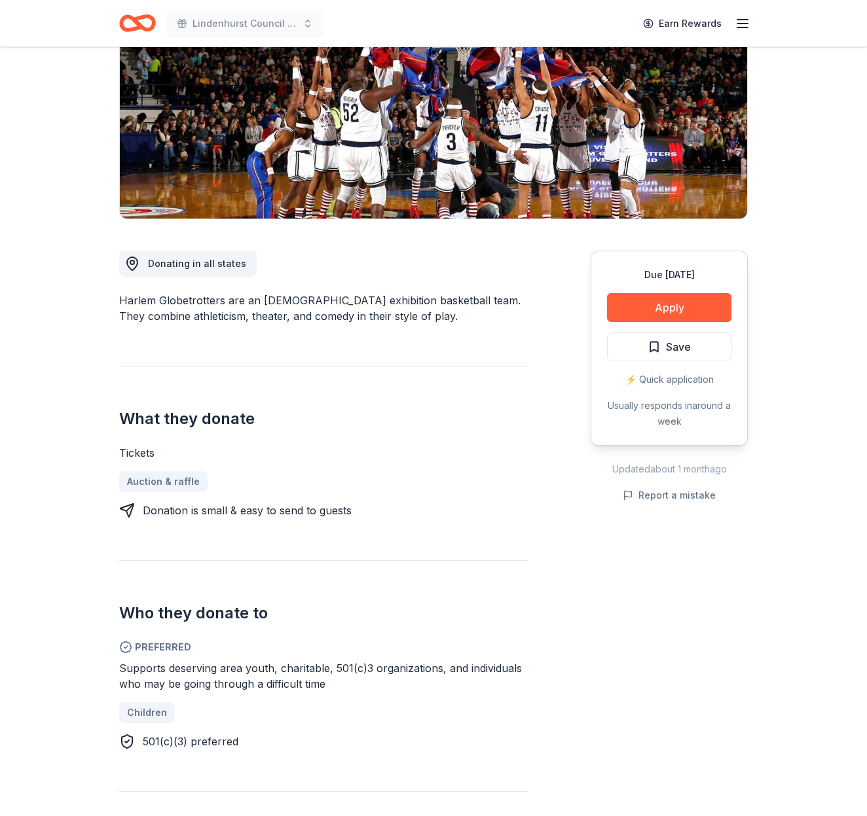
scroll to position [145, 0]
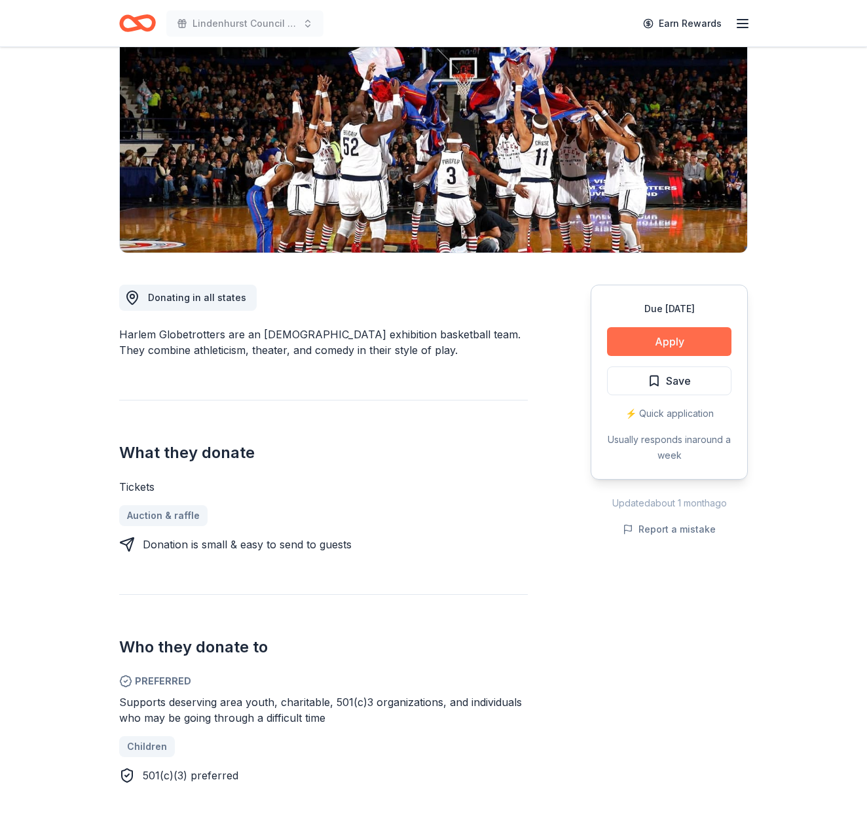
click at [657, 338] on button "Apply" at bounding box center [669, 341] width 124 height 29
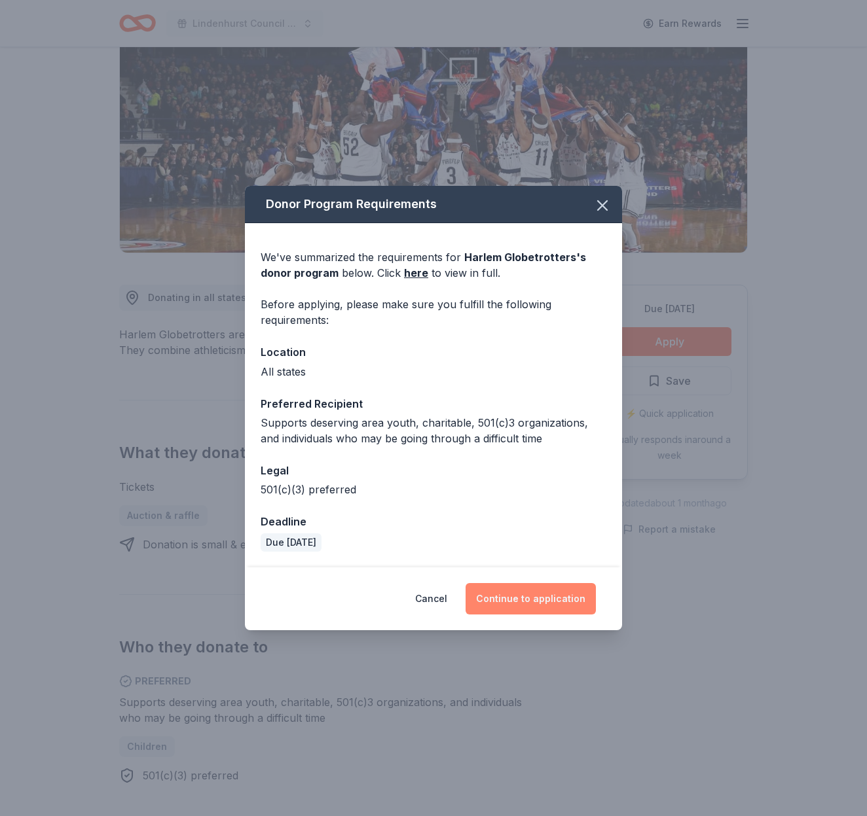
click at [554, 594] on button "Continue to application" at bounding box center [530, 598] width 130 height 31
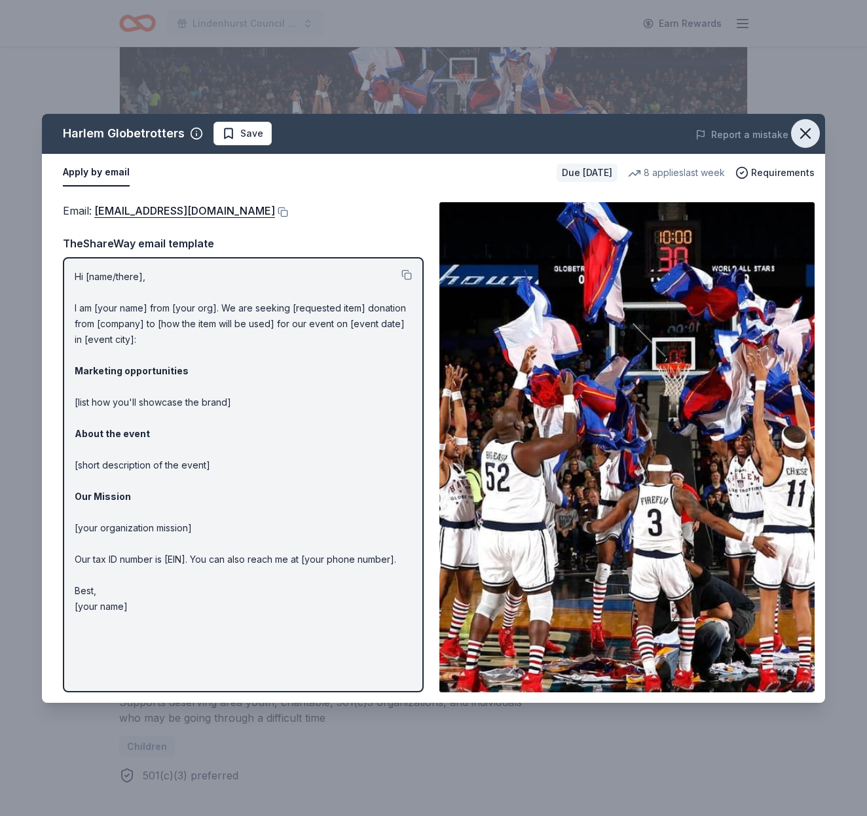
click at [803, 132] on icon "button" at bounding box center [805, 133] width 9 height 9
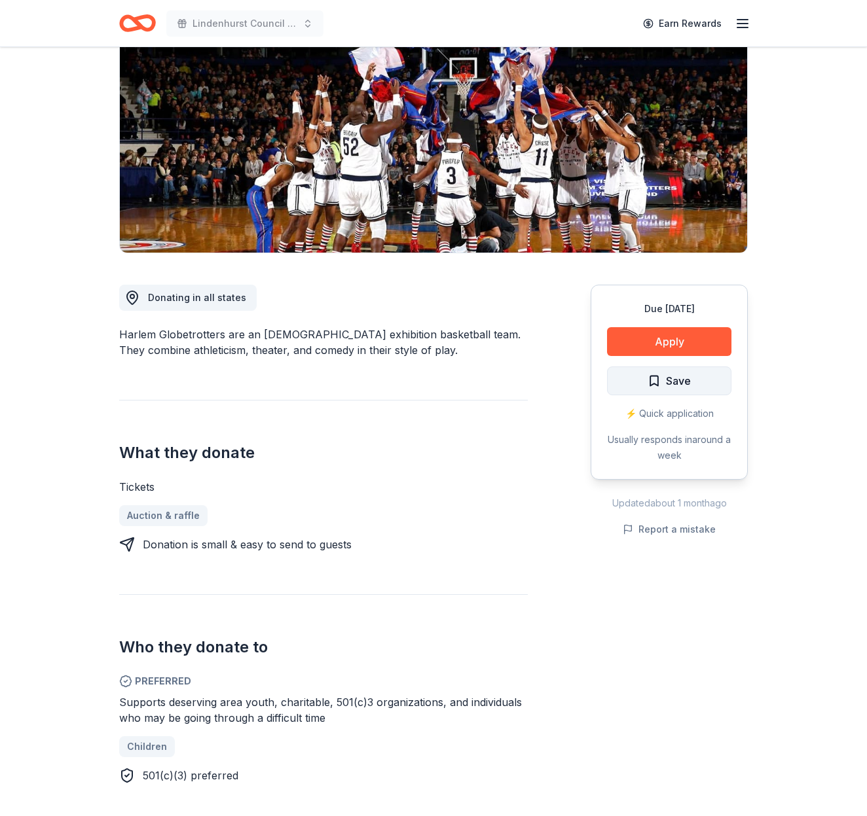
click at [683, 388] on span "Save" at bounding box center [678, 381] width 25 height 17
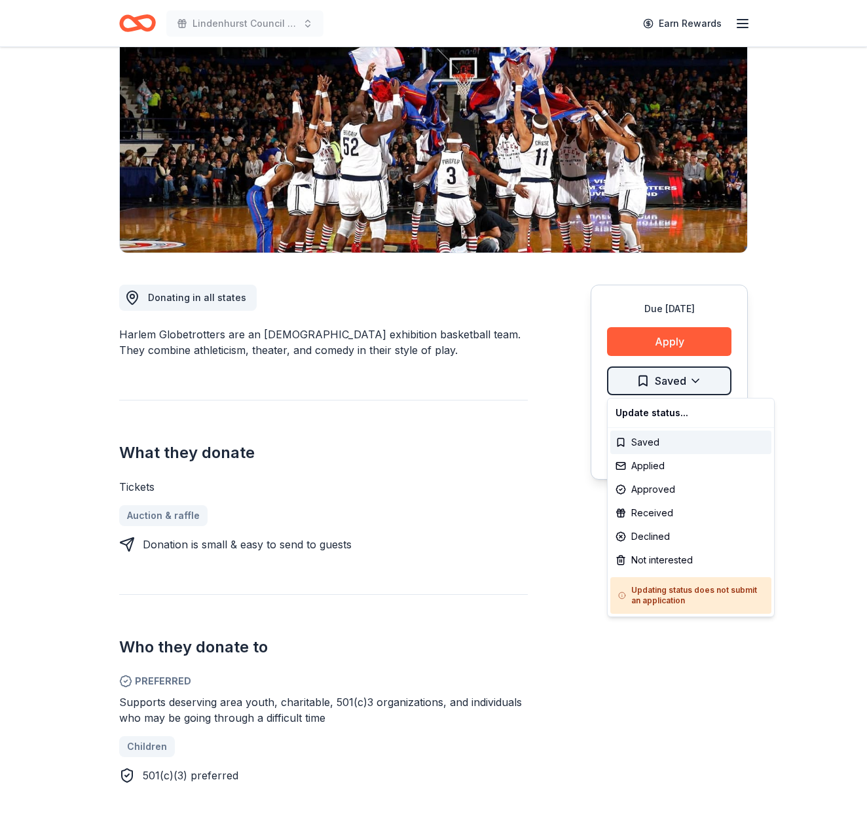
click at [681, 385] on html "Lindenhurst Council of PTA's "Bright Futures" Fundraiser Earn Rewards Due [DATE…" at bounding box center [433, 263] width 867 height 816
click at [677, 472] on div "Applied" at bounding box center [690, 466] width 161 height 24
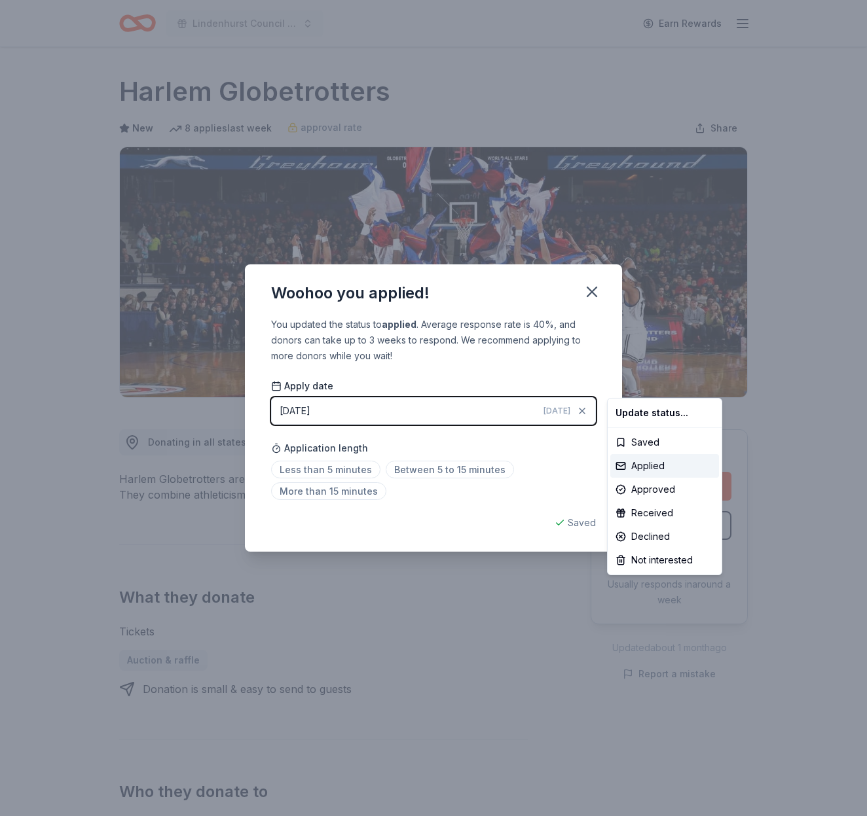
click at [587, 288] on html "Lindenhurst Council of PTA's "Bright Futures" Fundraiser Earn Rewards Due [DATE…" at bounding box center [433, 408] width 867 height 816
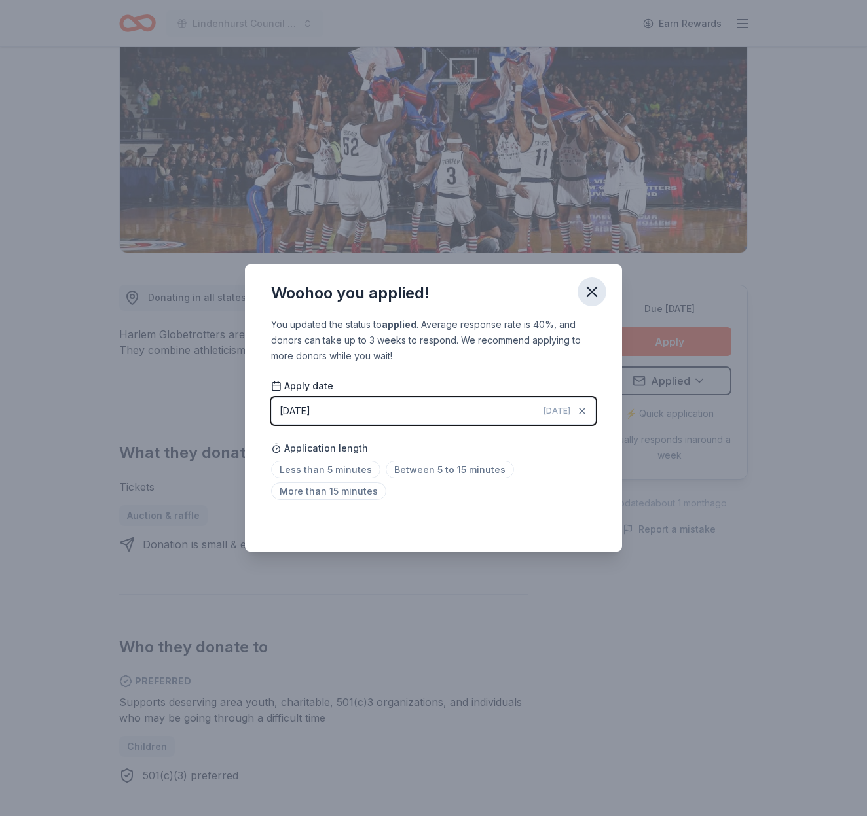
click at [591, 289] on icon "button" at bounding box center [592, 292] width 18 height 18
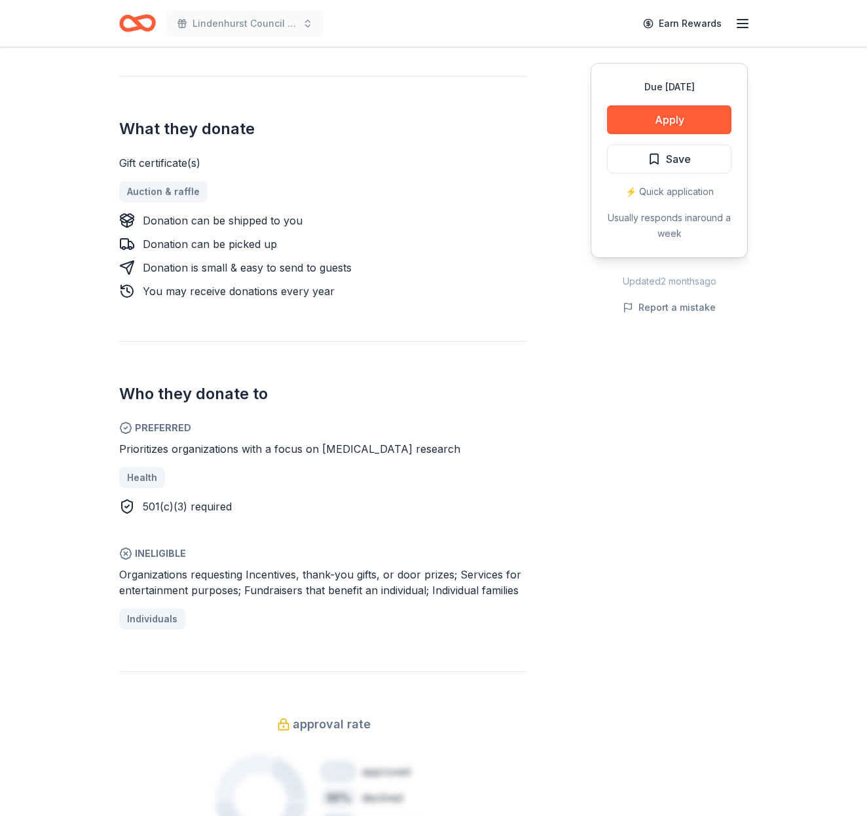
scroll to position [522, 0]
click at [636, 116] on button "Apply" at bounding box center [669, 119] width 124 height 29
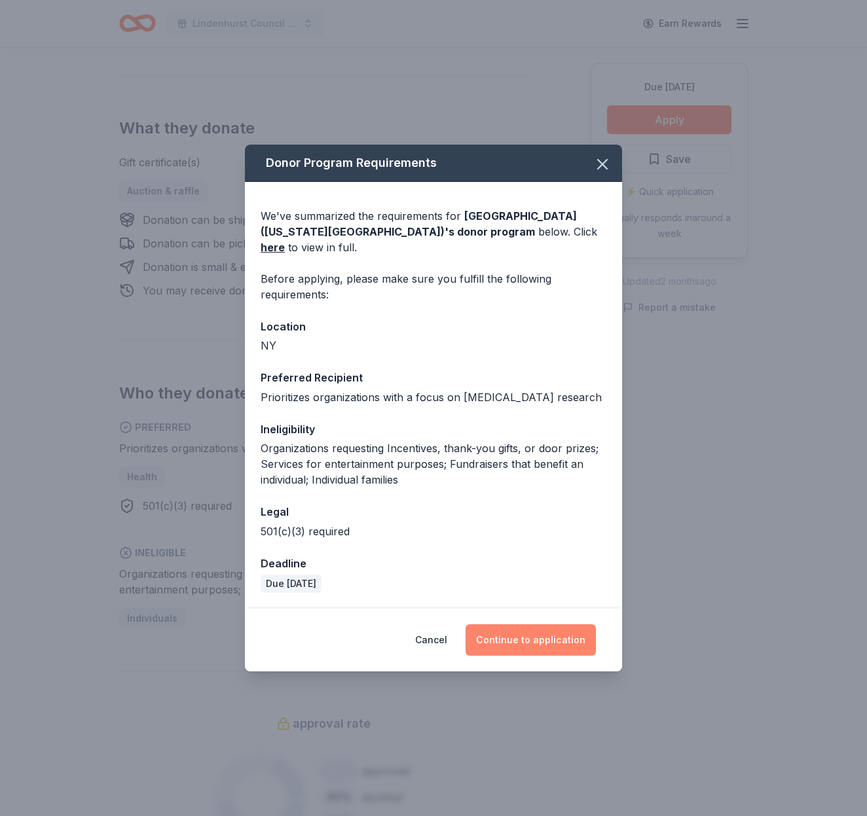
click at [556, 640] on button "Continue to application" at bounding box center [530, 640] width 130 height 31
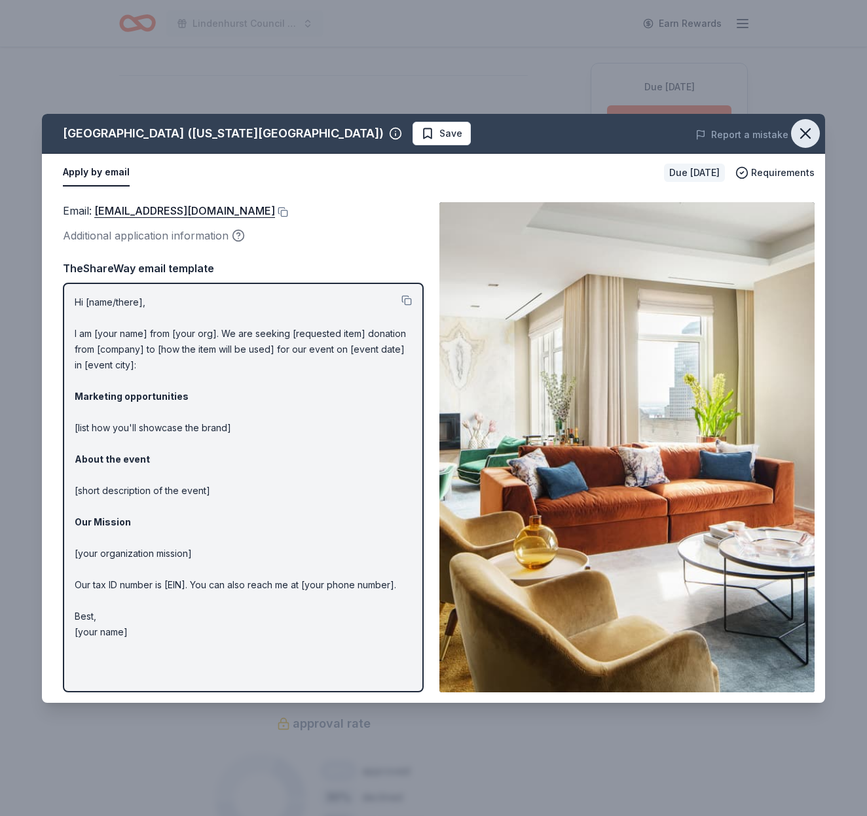
click at [808, 135] on icon "button" at bounding box center [805, 133] width 9 height 9
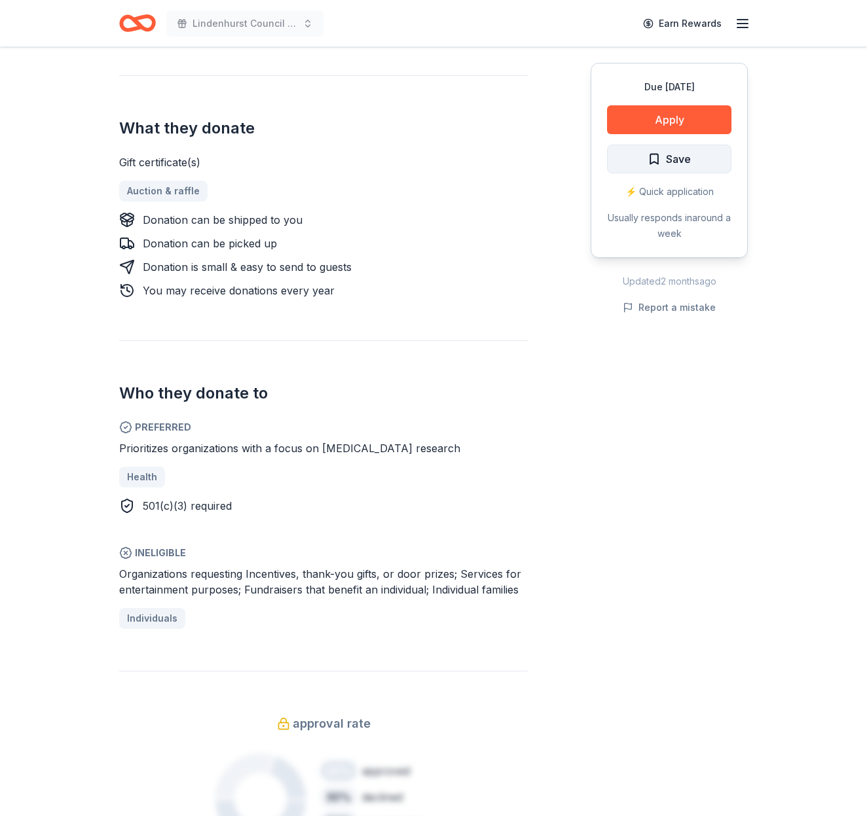
click at [702, 153] on button "Save" at bounding box center [669, 159] width 124 height 29
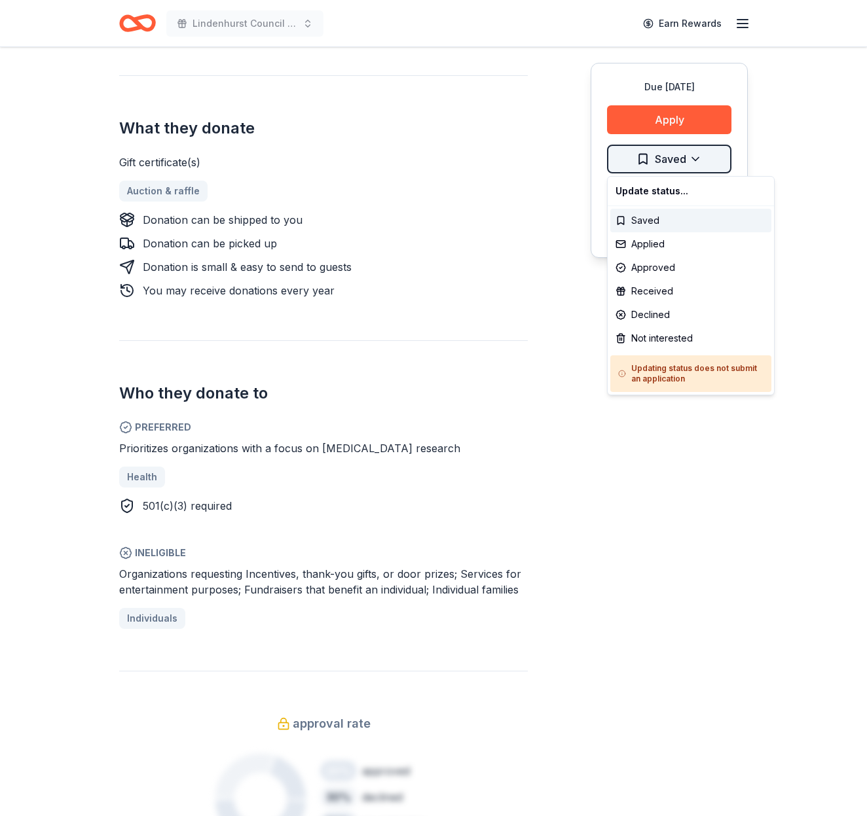
click at [653, 242] on div "Applied" at bounding box center [690, 244] width 161 height 24
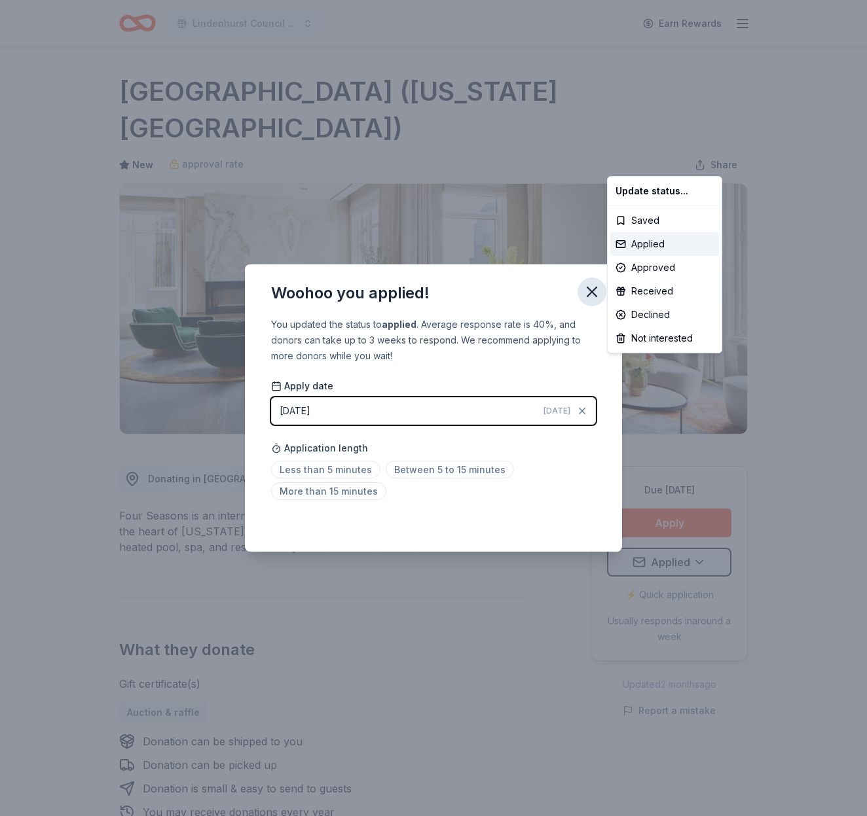
click at [589, 293] on html "Lindenhurst Council of PTA's "Bright Futures" Fundraiser Earn Rewards Due [DATE…" at bounding box center [433, 408] width 867 height 816
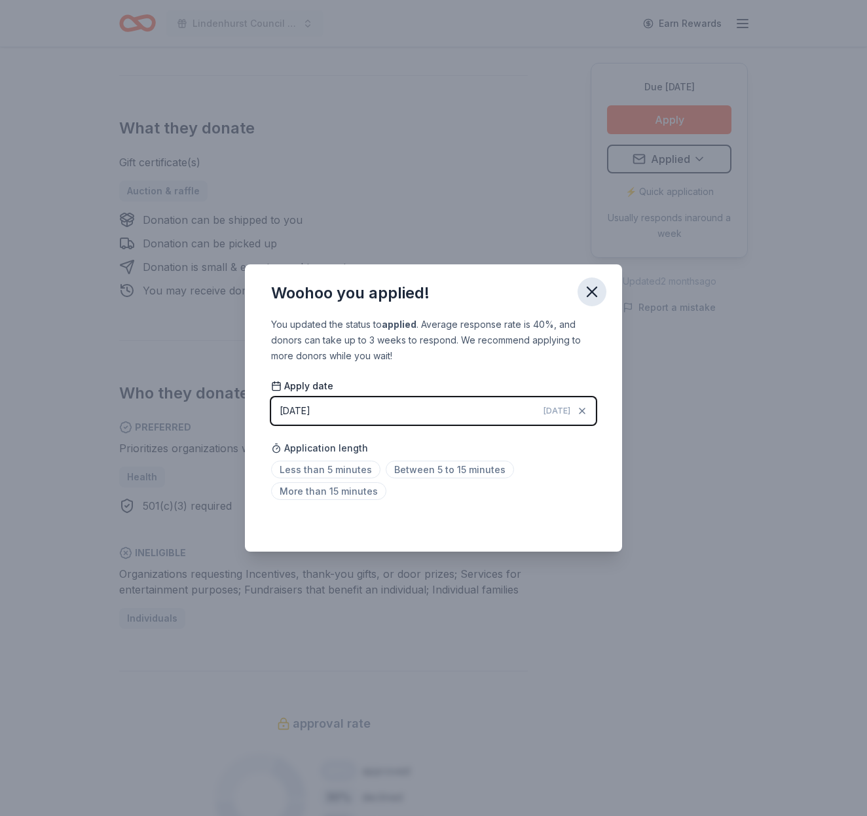
click at [589, 293] on icon "button" at bounding box center [591, 291] width 9 height 9
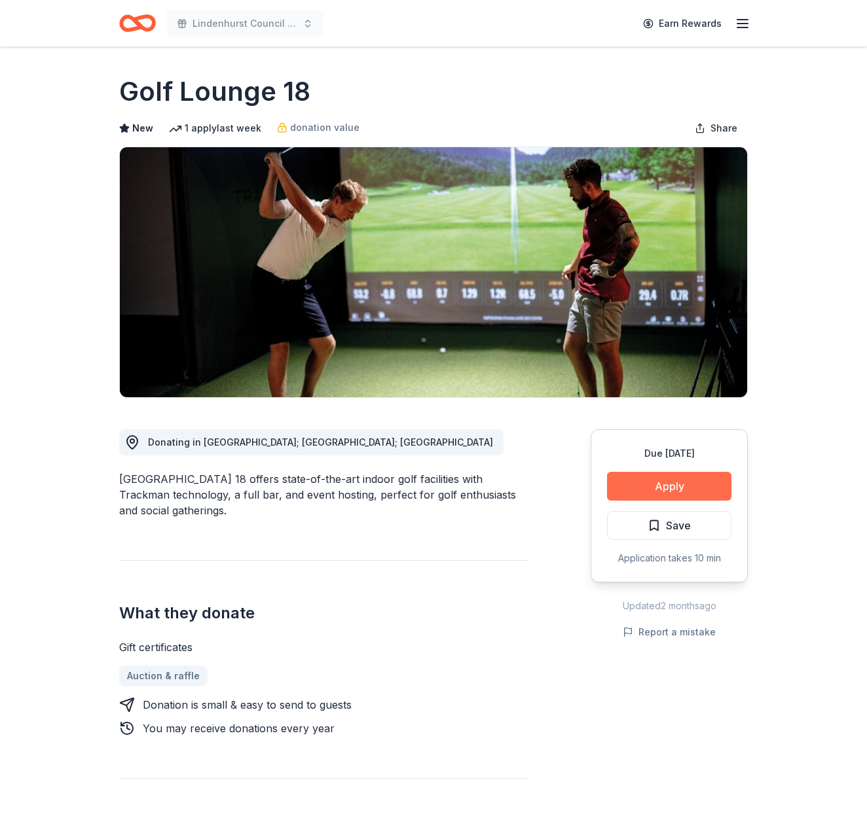
click at [677, 478] on button "Apply" at bounding box center [669, 486] width 124 height 29
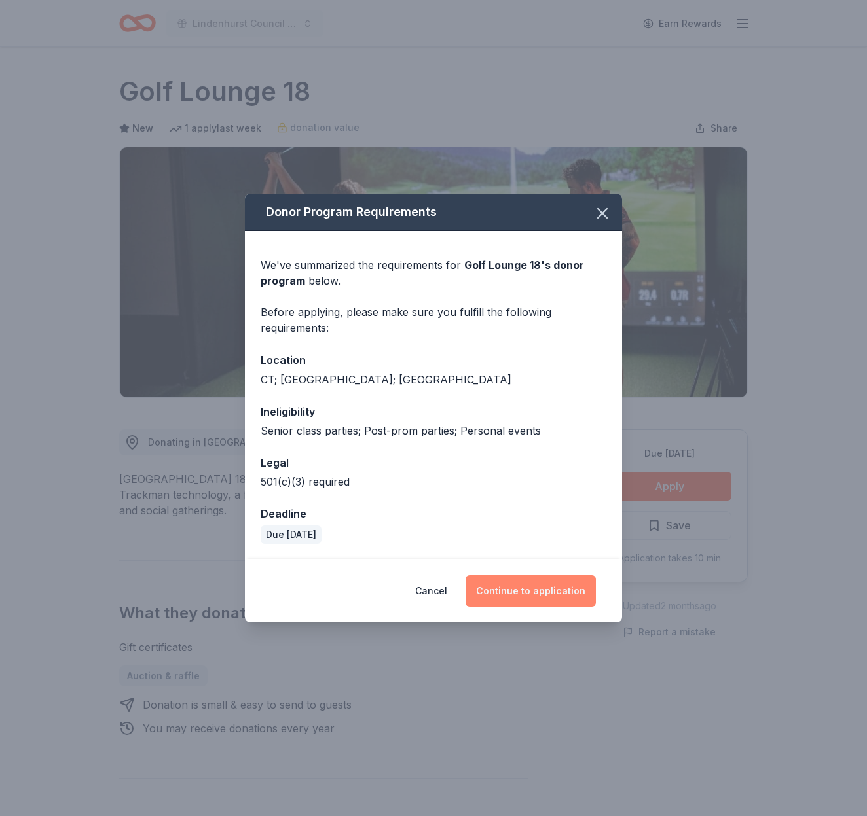
click at [532, 592] on button "Continue to application" at bounding box center [530, 590] width 130 height 31
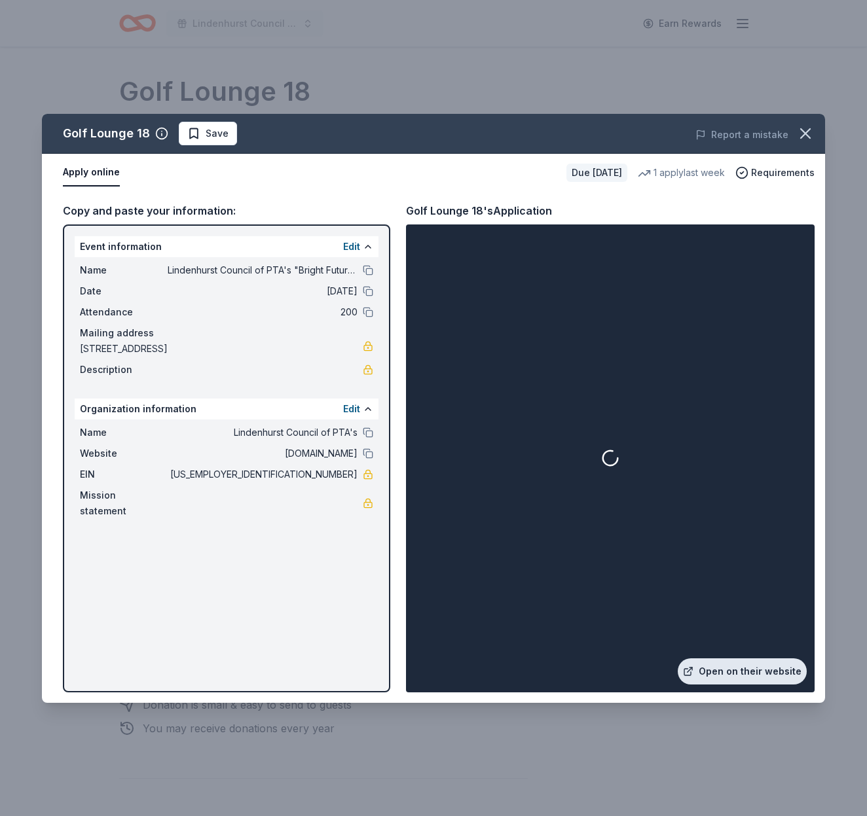
click at [747, 668] on link "Open on their website" at bounding box center [742, 672] width 129 height 26
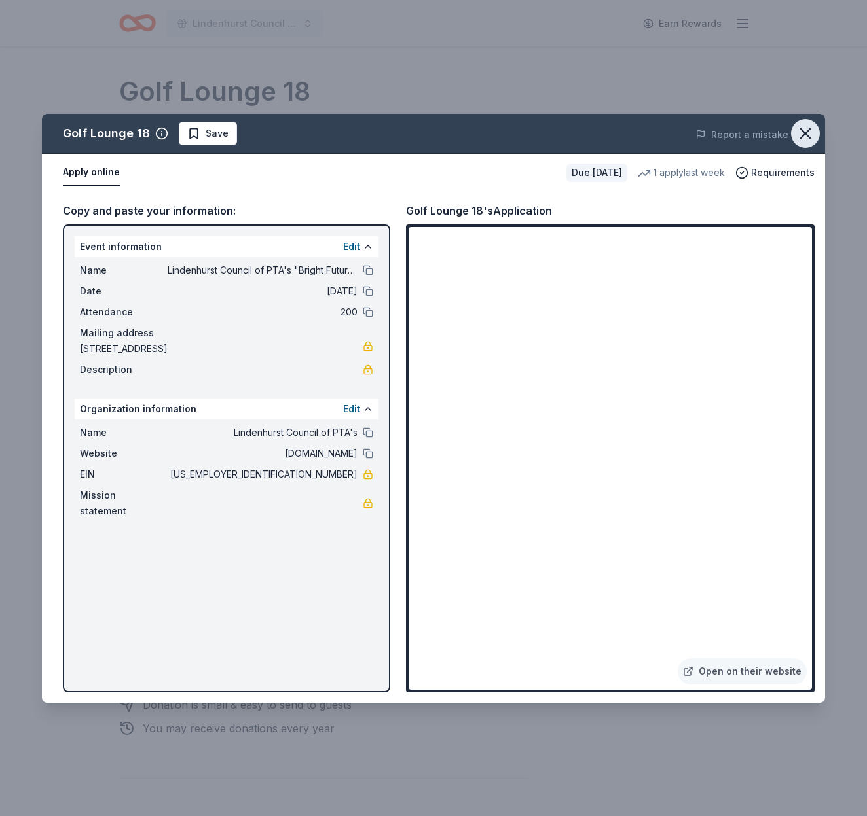
click at [802, 134] on icon "button" at bounding box center [805, 133] width 18 height 18
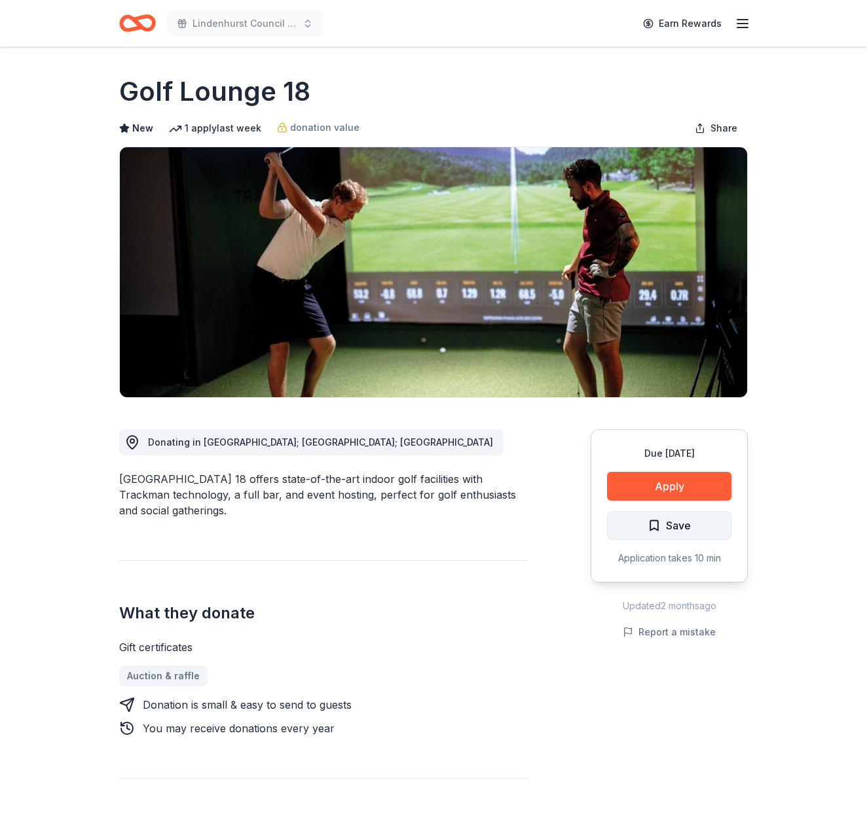
click at [653, 522] on span "Save" at bounding box center [668, 525] width 43 height 17
click at [653, 518] on html "Lindenhurst Council of PTA's "Bright Futures" Fundraiser Earn Rewards Due in 13…" at bounding box center [433, 408] width 867 height 816
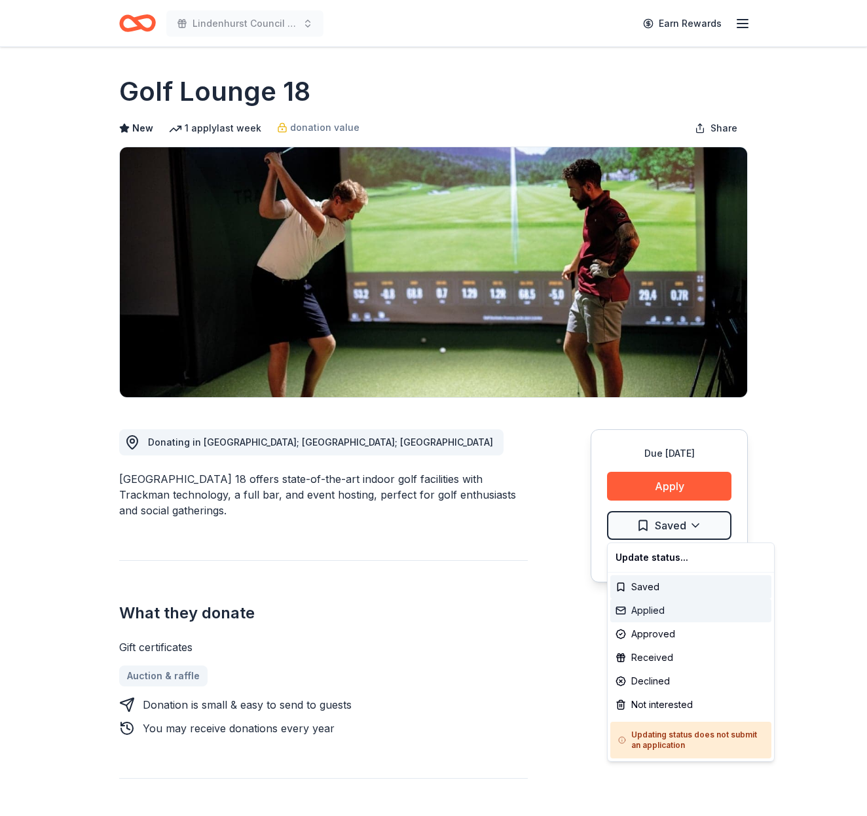
click at [661, 610] on div "Applied" at bounding box center [690, 611] width 161 height 24
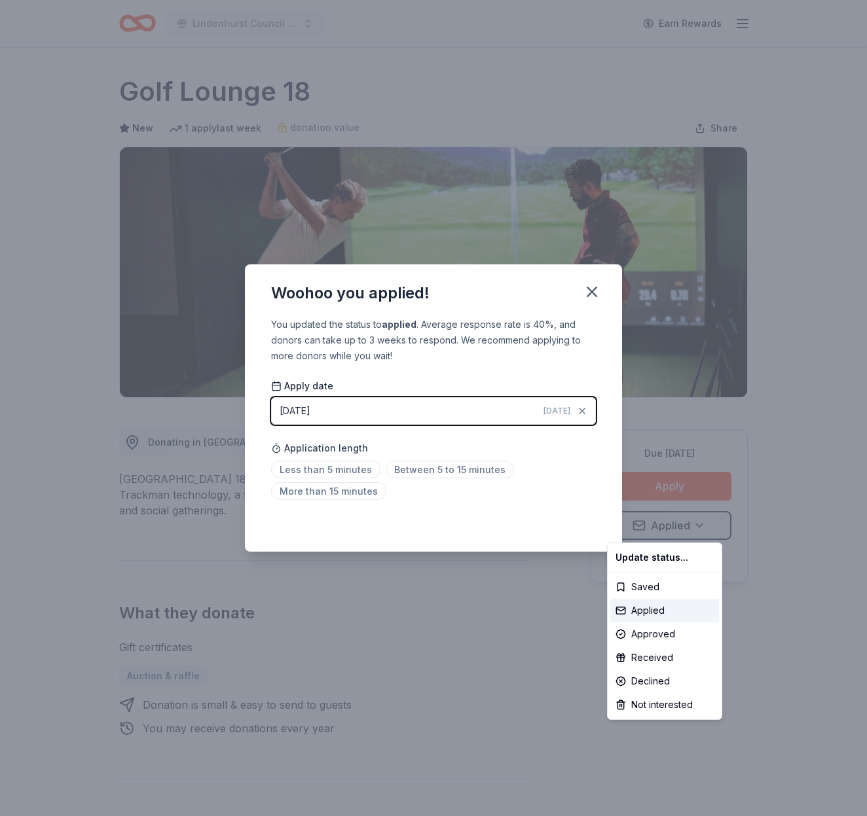
click at [595, 290] on html "Lindenhurst Council of PTA's "Bright Futures" Fundraiser Earn Rewards Due in 13…" at bounding box center [433, 408] width 867 height 816
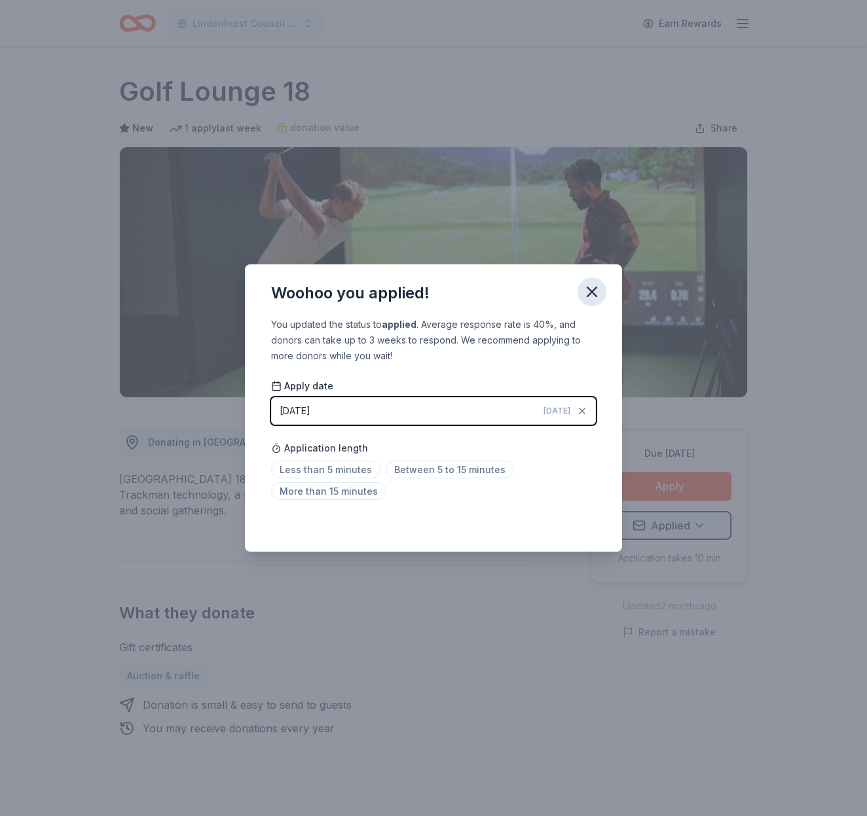
click at [596, 287] on icon "button" at bounding box center [591, 291] width 9 height 9
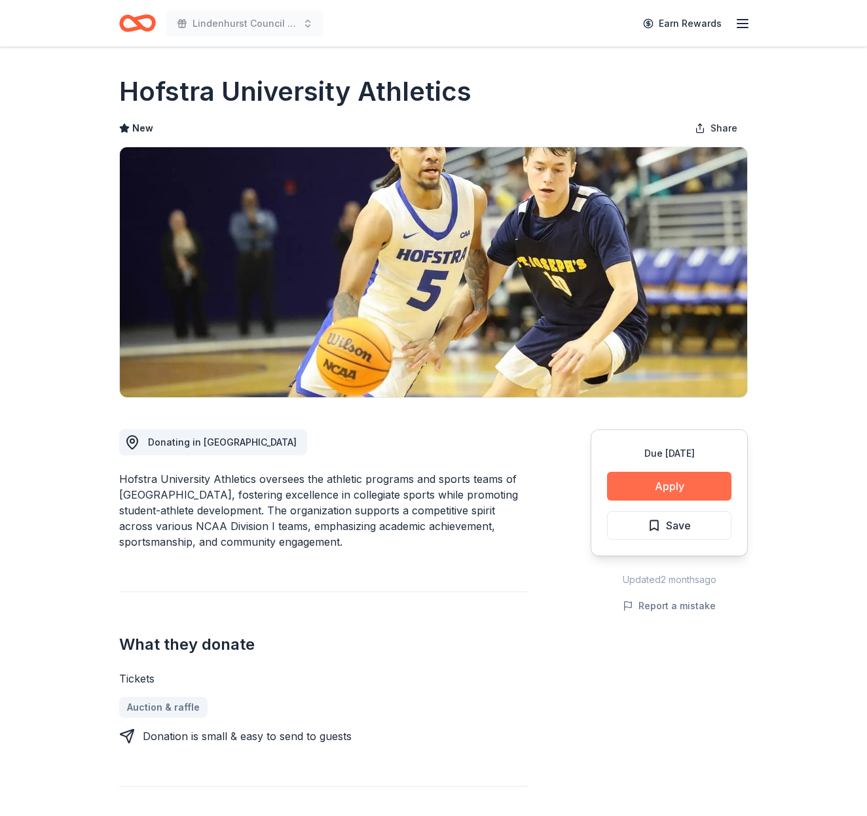
click at [666, 482] on button "Apply" at bounding box center [669, 486] width 124 height 29
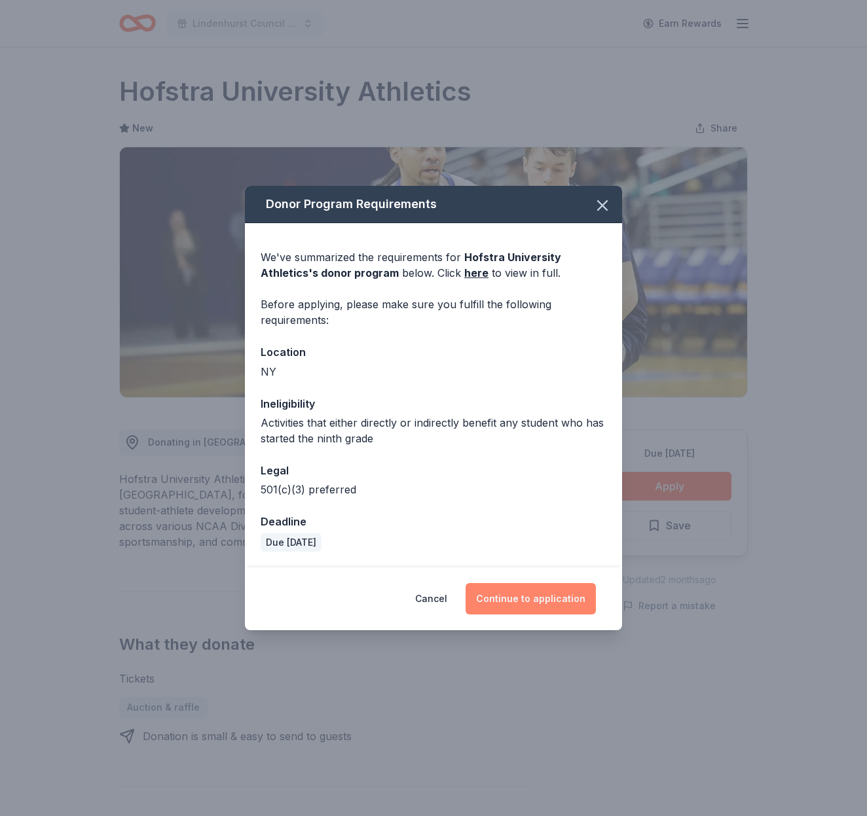
click at [535, 593] on button "Continue to application" at bounding box center [530, 598] width 130 height 31
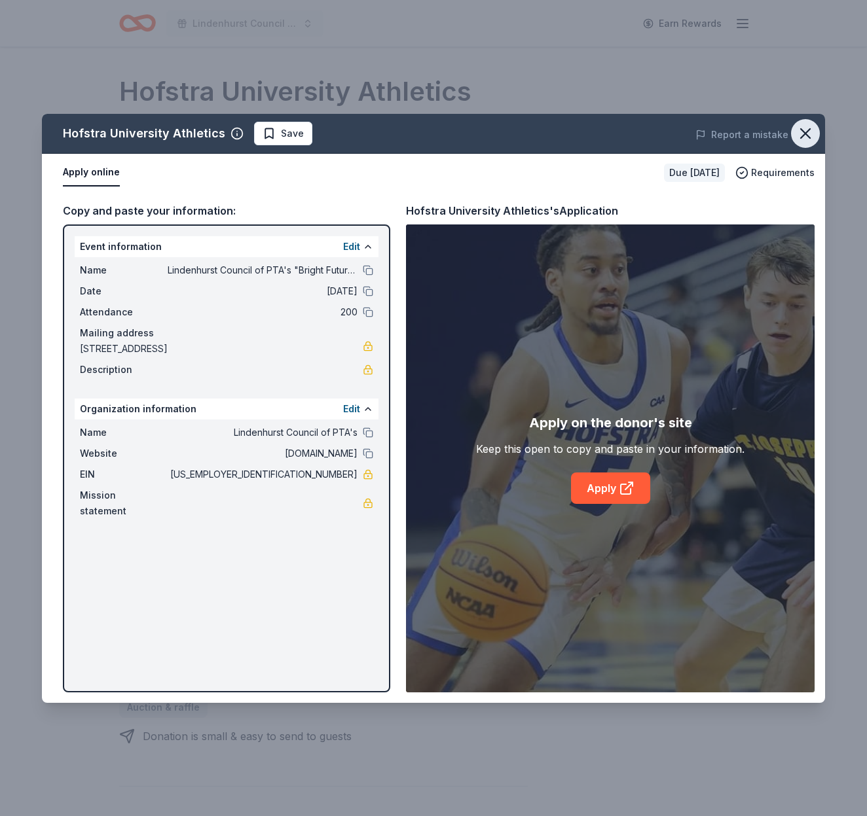
click at [808, 131] on icon "button" at bounding box center [805, 133] width 9 height 9
